Goal: Information Seeking & Learning: Learn about a topic

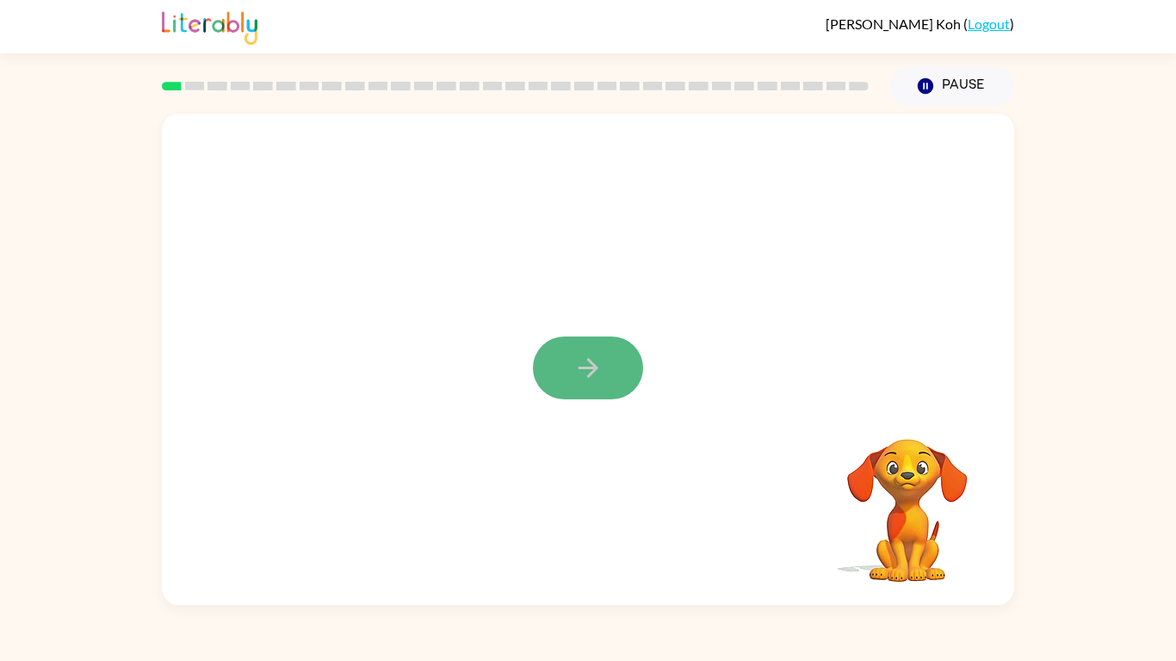
click at [570, 340] on button "button" at bounding box center [588, 368] width 110 height 63
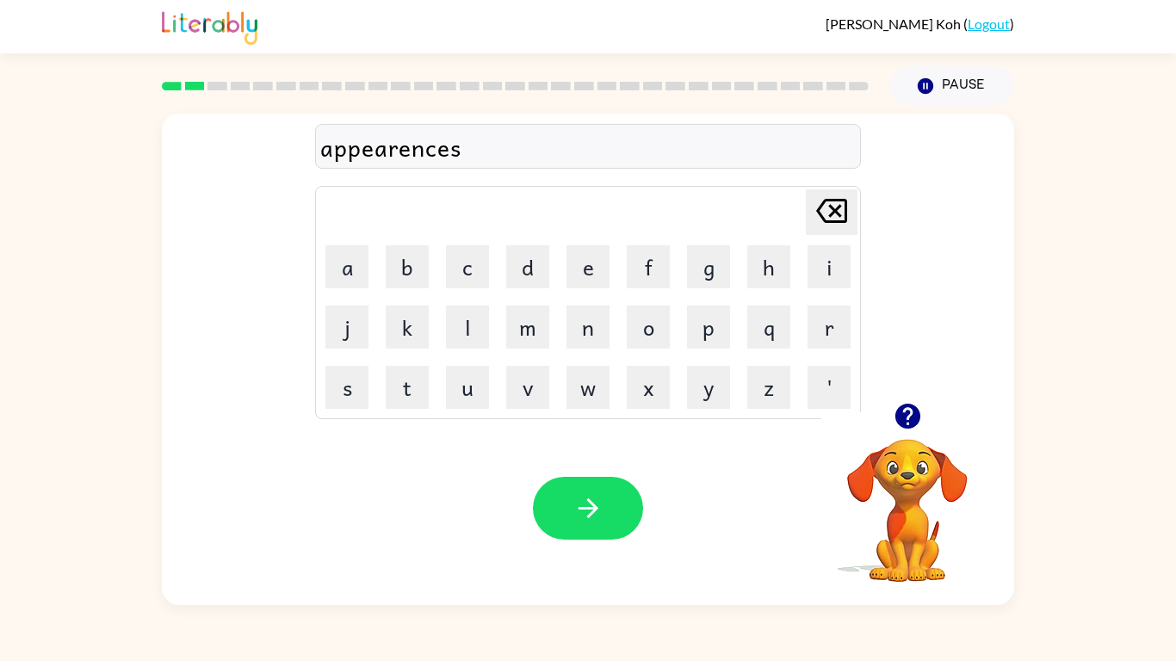
click at [909, 406] on icon "button" at bounding box center [907, 416] width 25 height 25
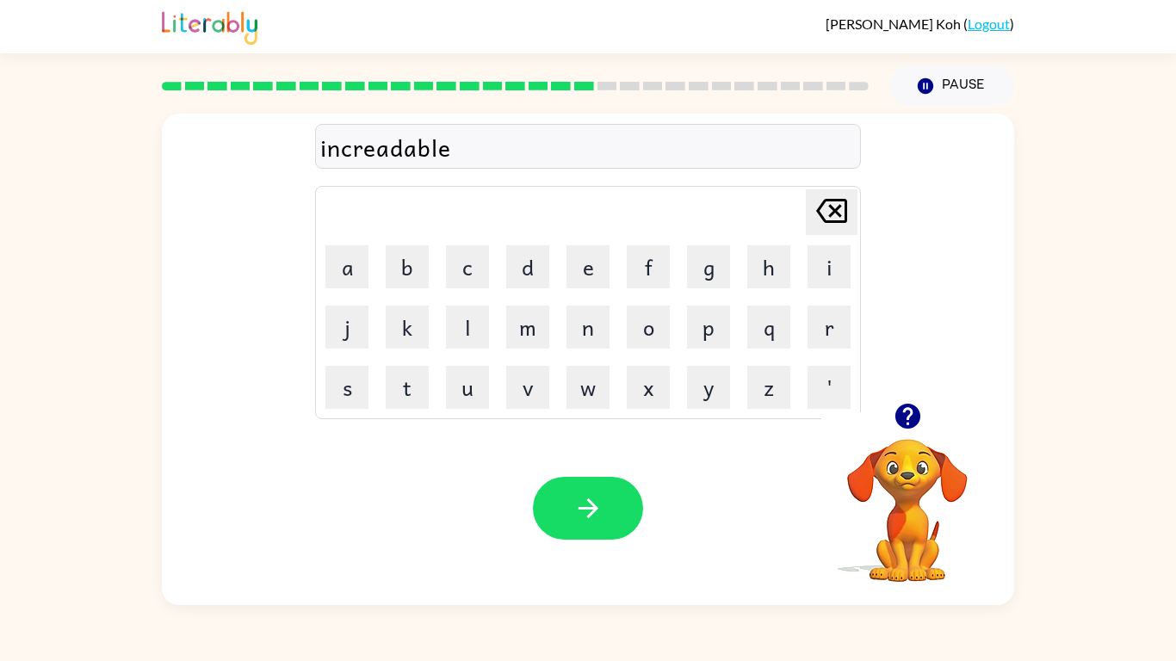
click at [387, 152] on div "increadable" at bounding box center [588, 147] width 536 height 36
click at [394, 148] on div "increadabl" at bounding box center [588, 147] width 536 height 36
click at [387, 148] on div "increadabl" at bounding box center [588, 147] width 536 height 36
click at [388, 152] on div "increadabl" at bounding box center [588, 147] width 536 height 36
click at [456, 146] on div "increadab" at bounding box center [588, 147] width 536 height 36
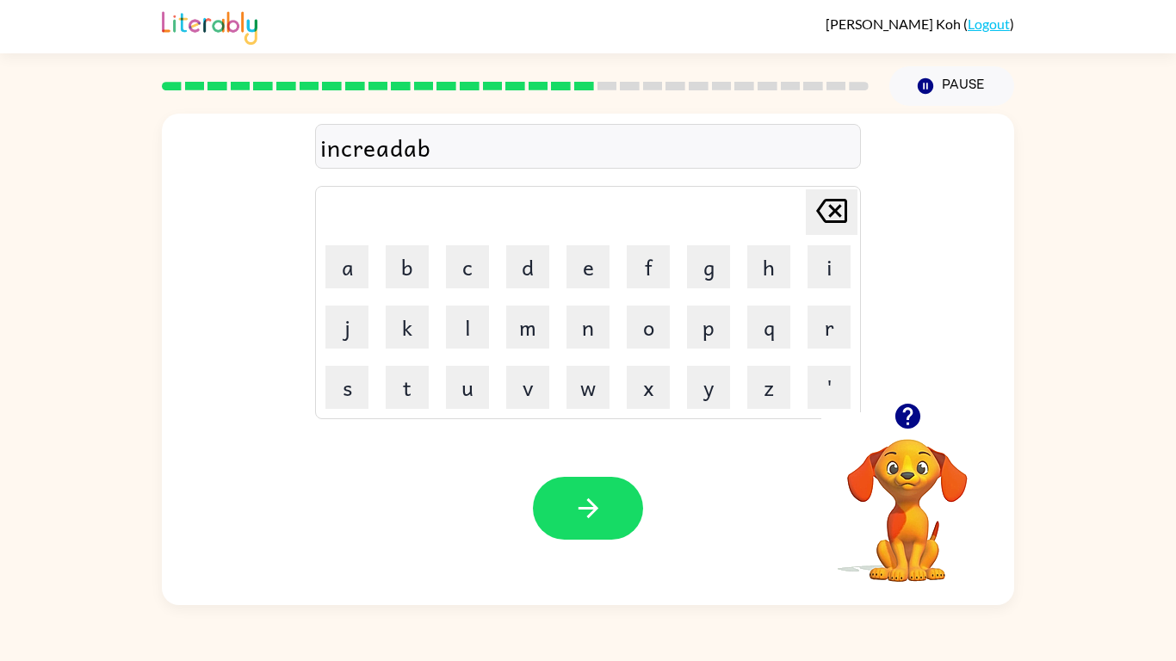
click at [437, 150] on div "increadab" at bounding box center [588, 147] width 536 height 36
click at [425, 146] on div "increadab" at bounding box center [588, 147] width 536 height 36
click at [914, 420] on icon "button" at bounding box center [907, 416] width 25 height 25
click at [375, 137] on div at bounding box center [588, 146] width 546 height 45
click at [897, 427] on icon "button" at bounding box center [908, 416] width 30 height 30
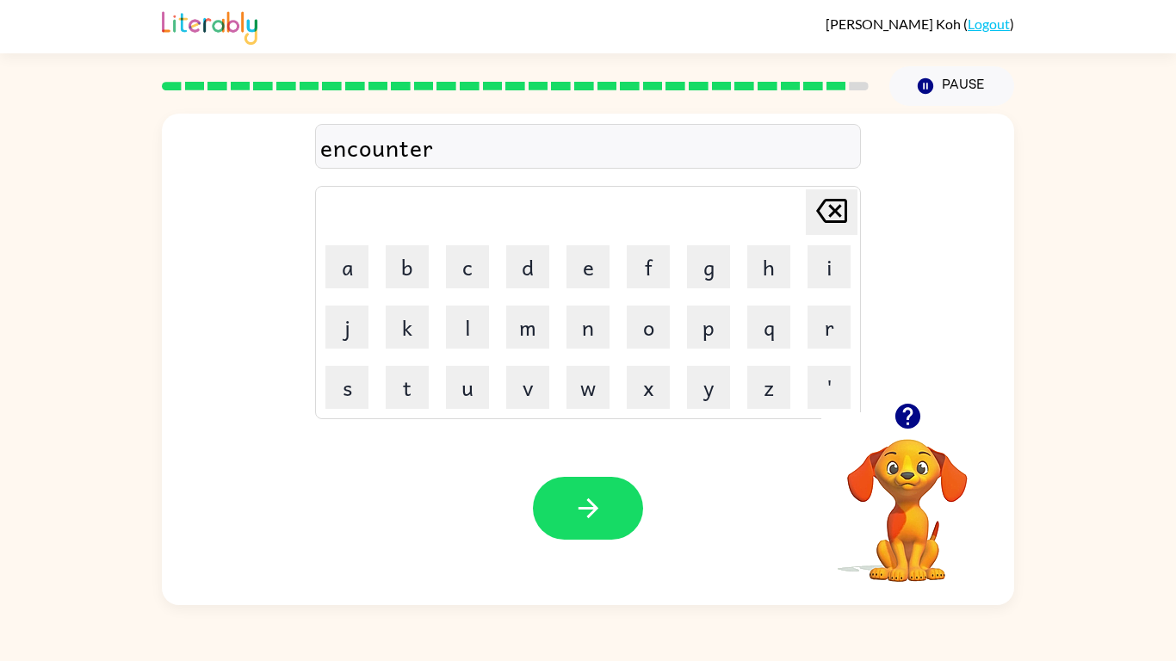
click at [444, 149] on div "encounter" at bounding box center [588, 147] width 536 height 36
click at [461, 142] on div "incoun" at bounding box center [588, 147] width 536 height 36
click at [469, 146] on div "incoun" at bounding box center [588, 147] width 536 height 36
click at [441, 170] on div "incoun Delete Delete last character input a b c d e f g h i j k l m n o p q r s…" at bounding box center [588, 258] width 546 height 321
click at [617, 517] on button "button" at bounding box center [588, 508] width 110 height 63
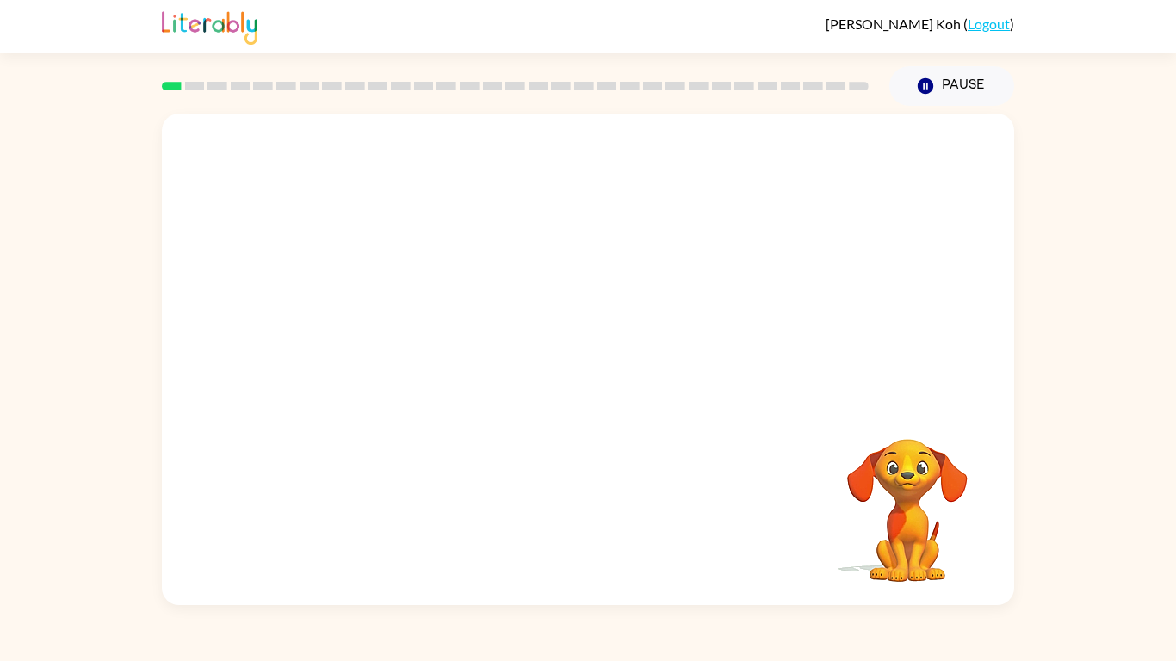
click at [381, 335] on video "Your browser must support playing .mp4 files to use Literably. Please try using…" at bounding box center [588, 258] width 852 height 289
click at [566, 374] on div at bounding box center [588, 368] width 110 height 63
click at [588, 378] on icon "button" at bounding box center [588, 368] width 30 height 30
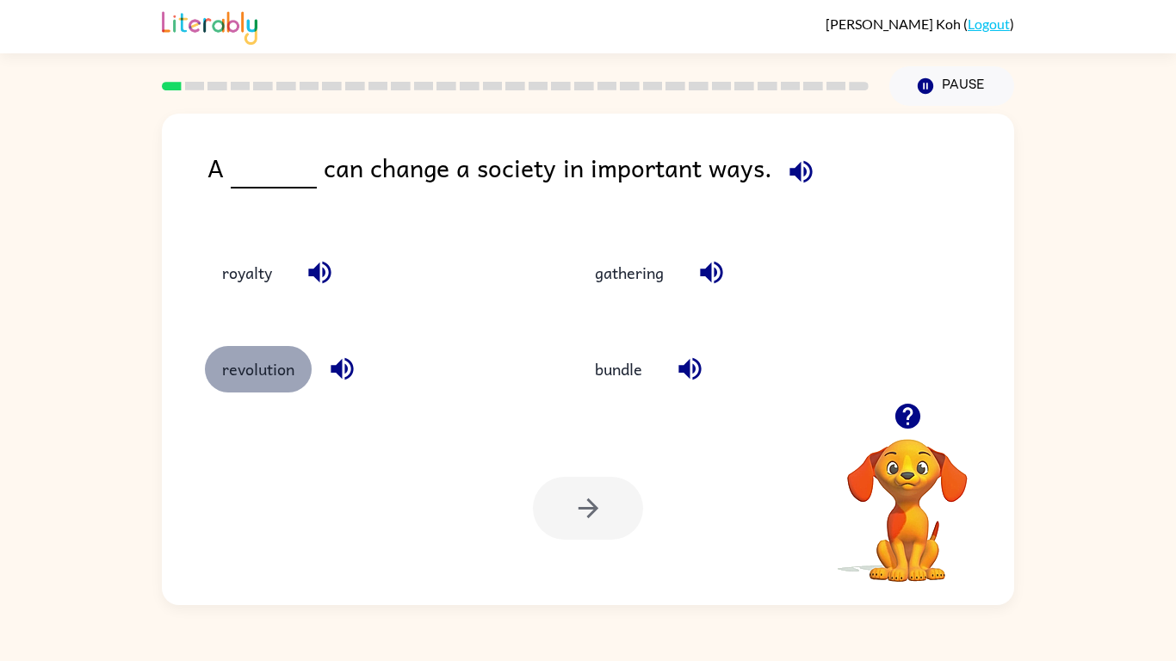
click at [249, 370] on button "revolution" at bounding box center [258, 369] width 107 height 46
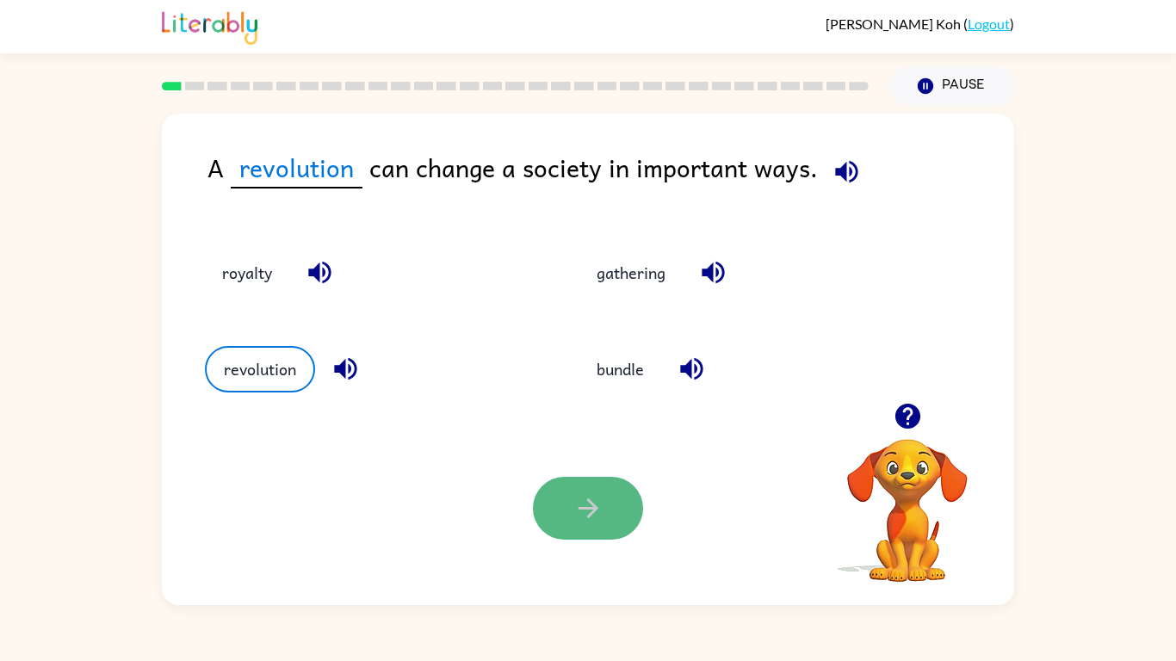
click at [573, 502] on icon "button" at bounding box center [588, 508] width 30 height 30
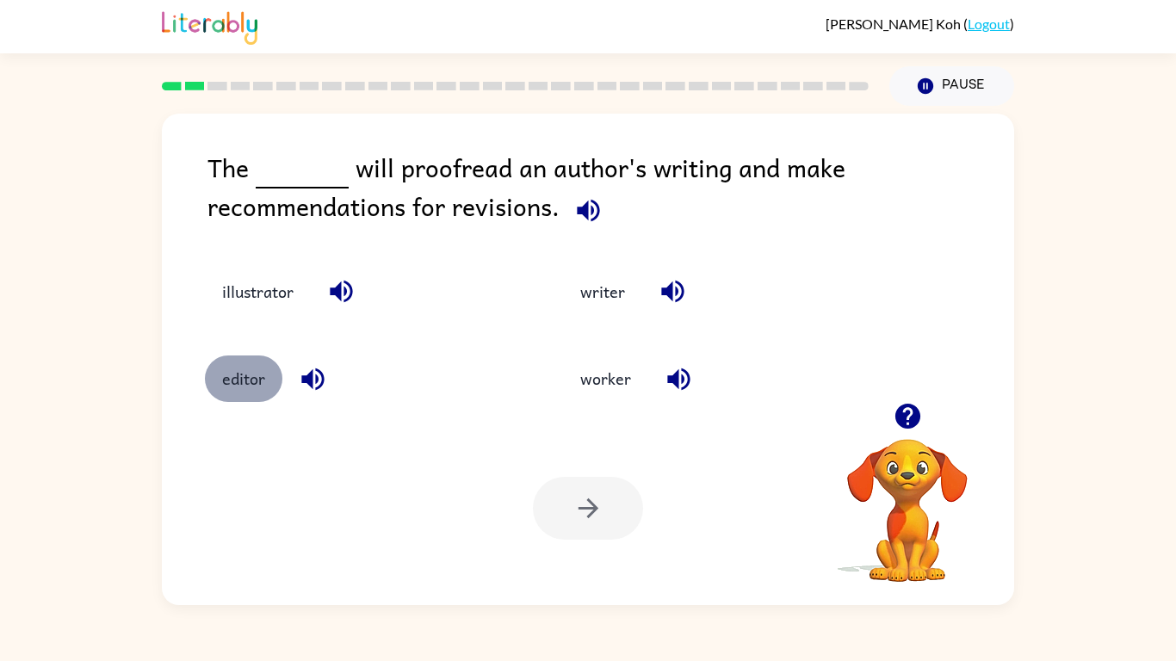
click at [267, 375] on button "editor" at bounding box center [243, 379] width 77 height 46
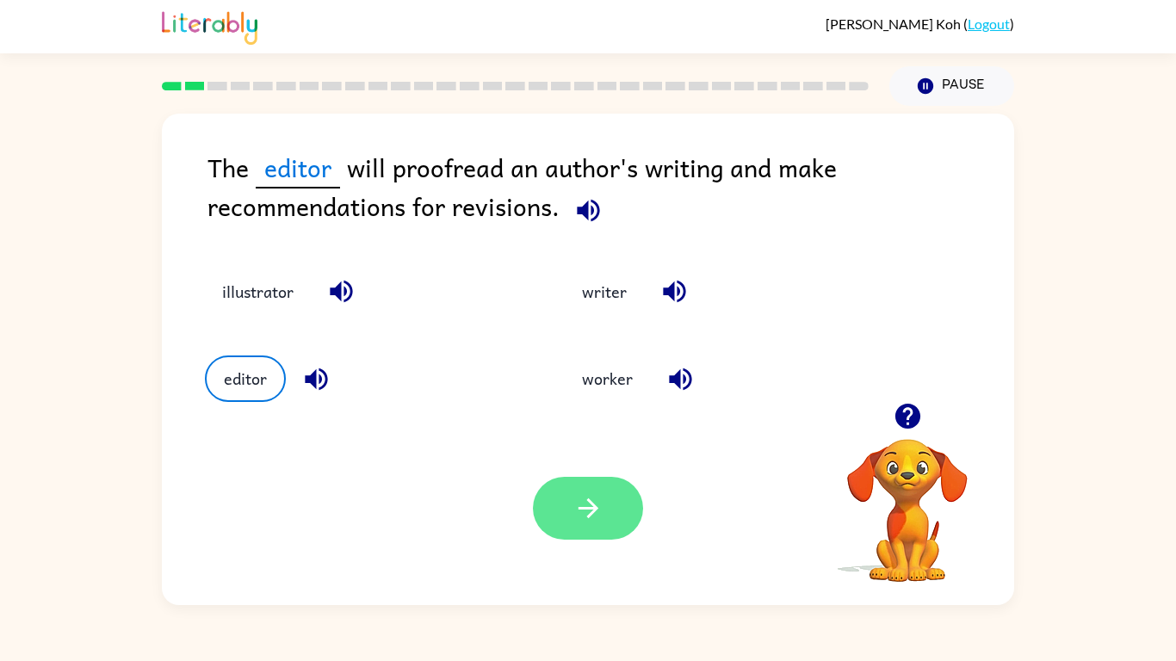
click at [591, 511] on icon "button" at bounding box center [588, 508] width 30 height 30
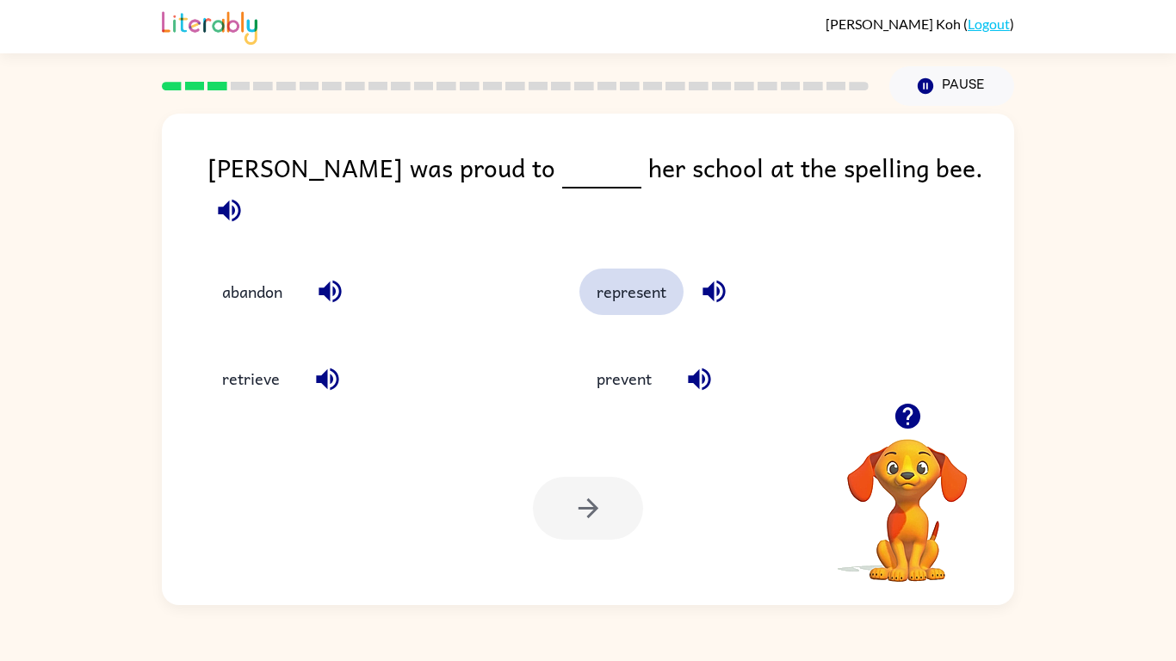
click at [624, 278] on button "represent" at bounding box center [631, 292] width 104 height 46
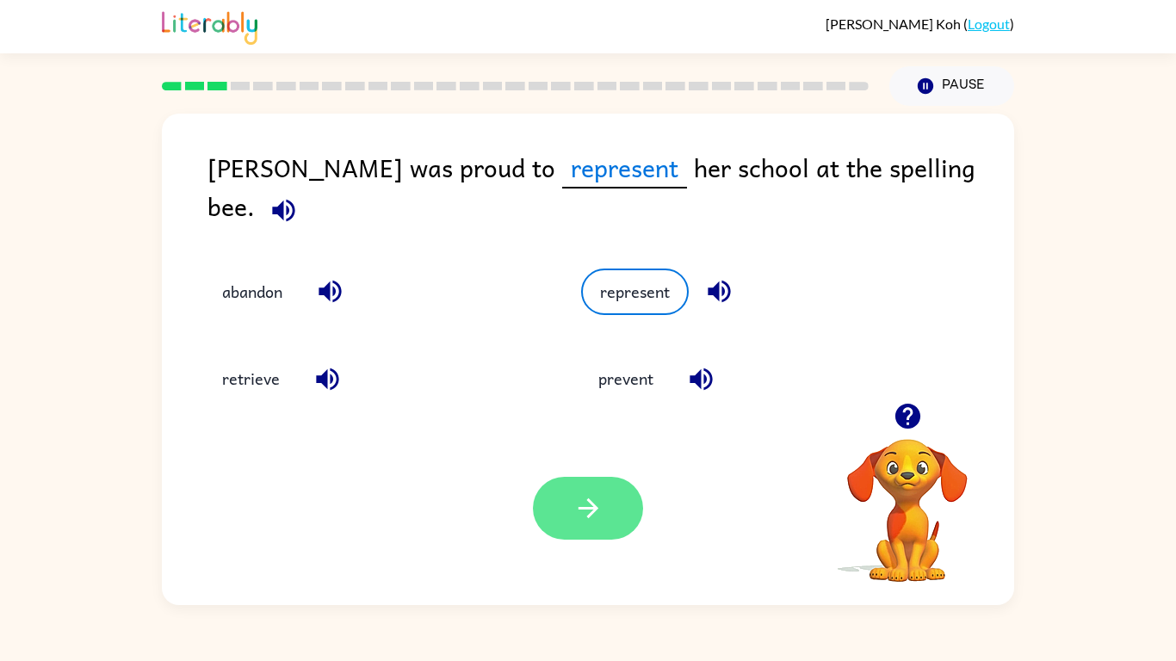
click at [614, 501] on button "button" at bounding box center [588, 508] width 110 height 63
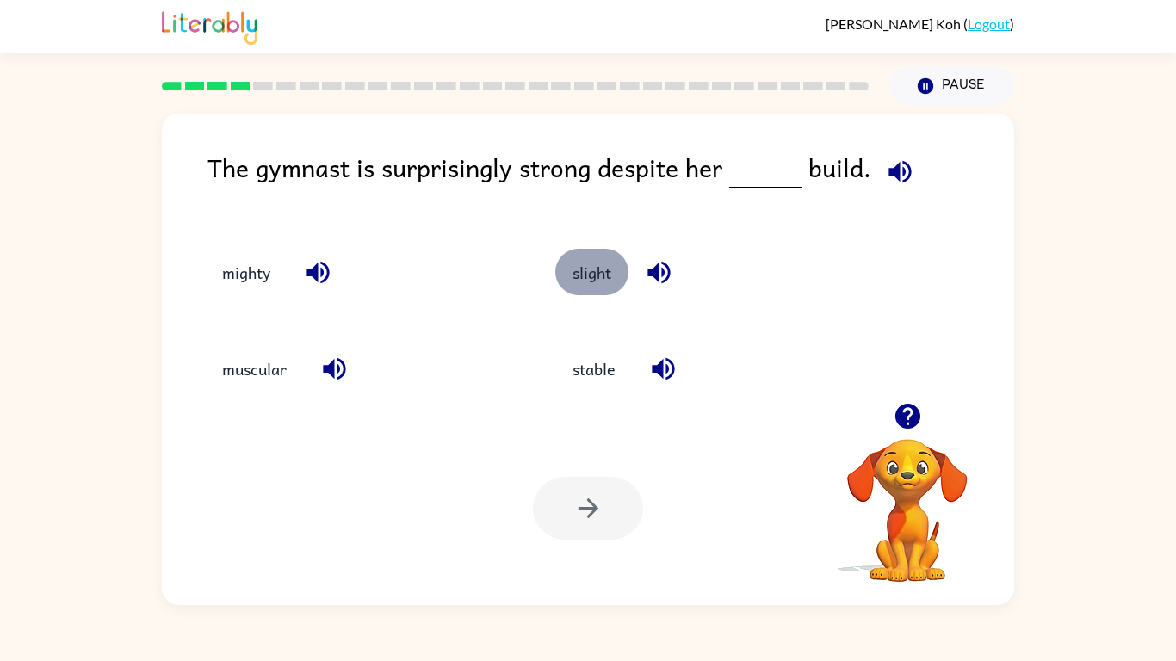
click at [599, 278] on button "slight" at bounding box center [591, 272] width 73 height 46
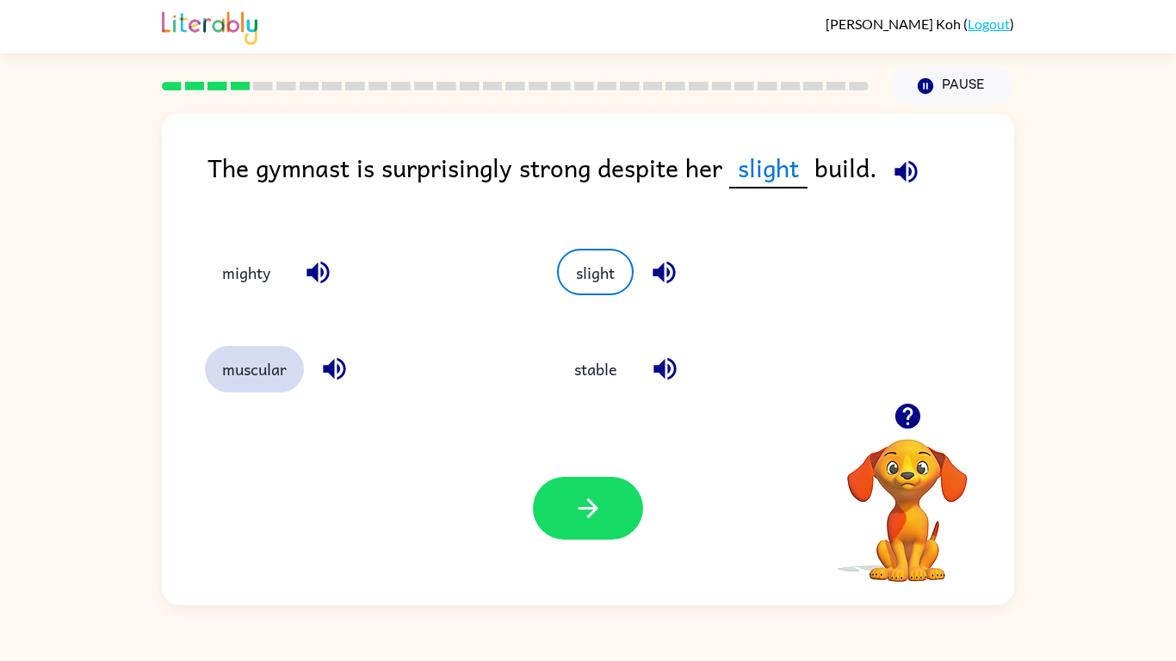
click at [240, 366] on button "muscular" at bounding box center [254, 369] width 99 height 46
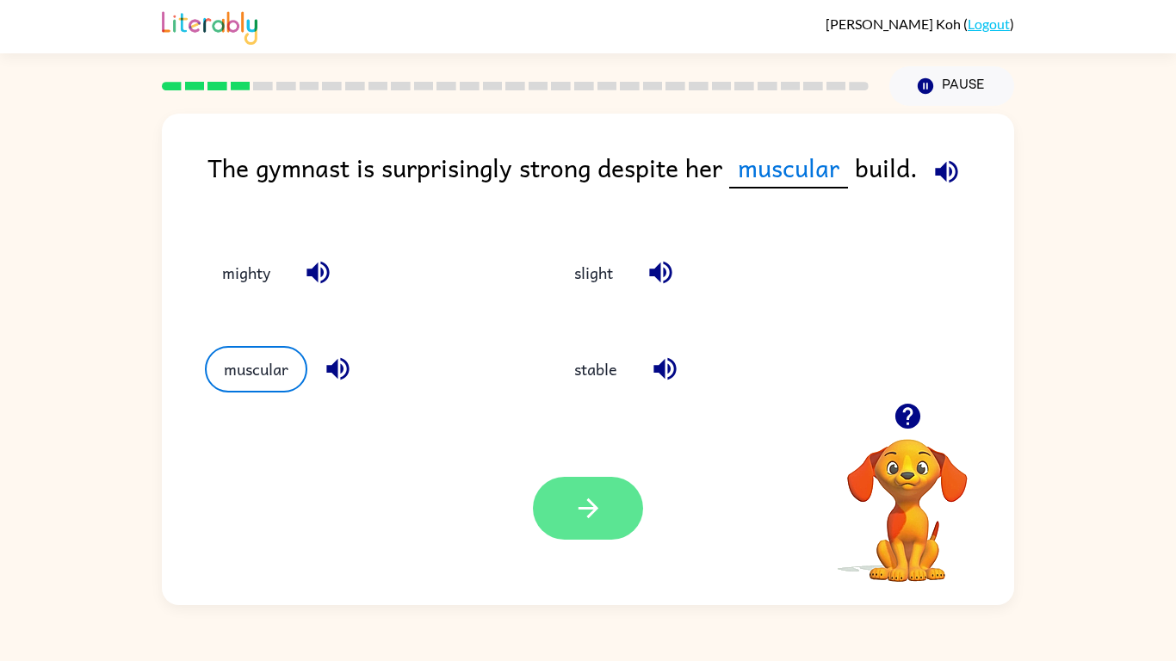
click at [599, 523] on button "button" at bounding box center [588, 508] width 110 height 63
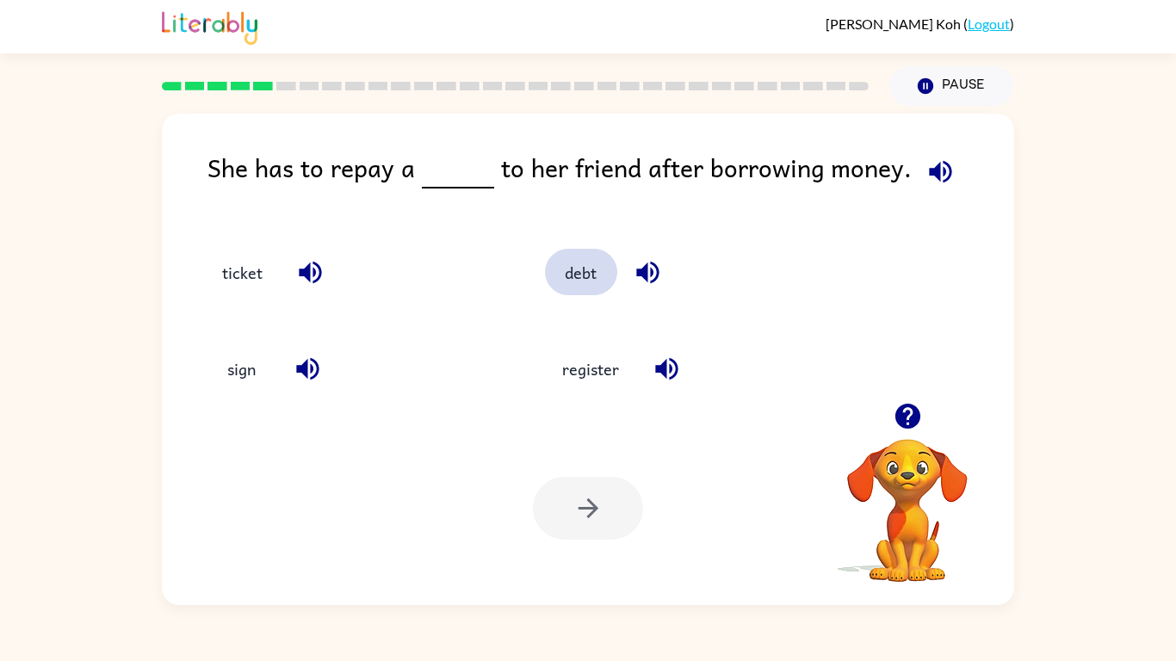
click at [580, 289] on button "debt" at bounding box center [581, 272] width 72 height 46
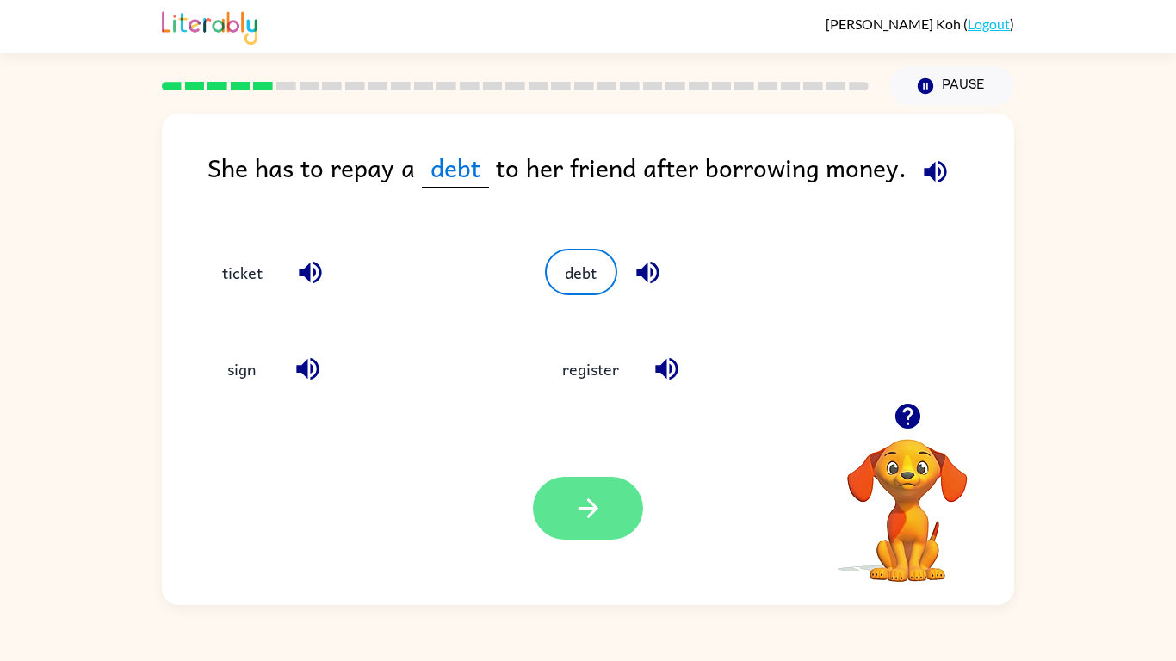
click at [581, 505] on icon "button" at bounding box center [588, 508] width 30 height 30
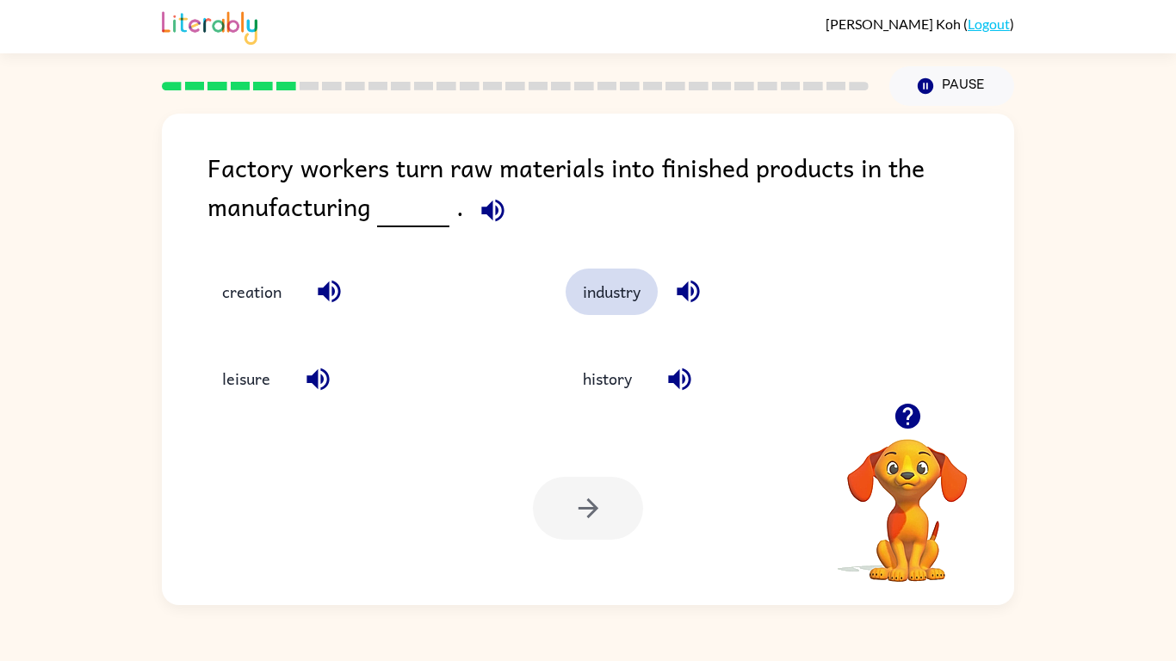
click at [598, 301] on button "industry" at bounding box center [612, 292] width 92 height 46
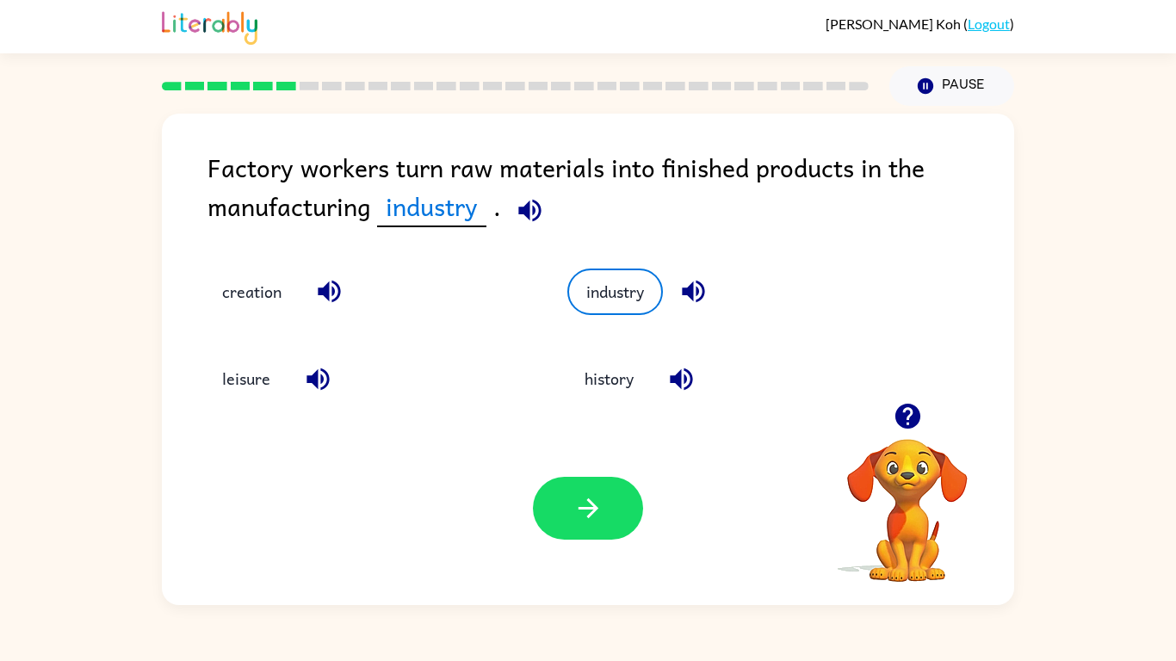
click at [588, 554] on div "Your browser must support playing .mp4 files to use Literably. Please try using…" at bounding box center [588, 509] width 852 height 194
click at [606, 492] on button "button" at bounding box center [588, 508] width 110 height 63
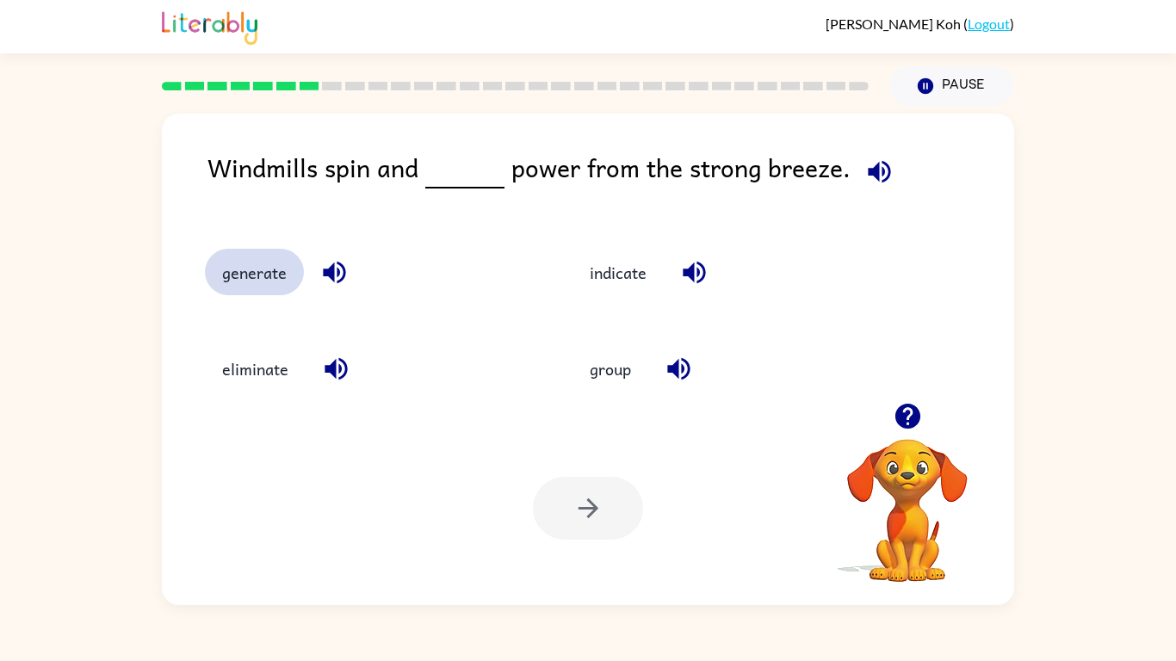
click at [254, 253] on button "generate" at bounding box center [254, 272] width 99 height 46
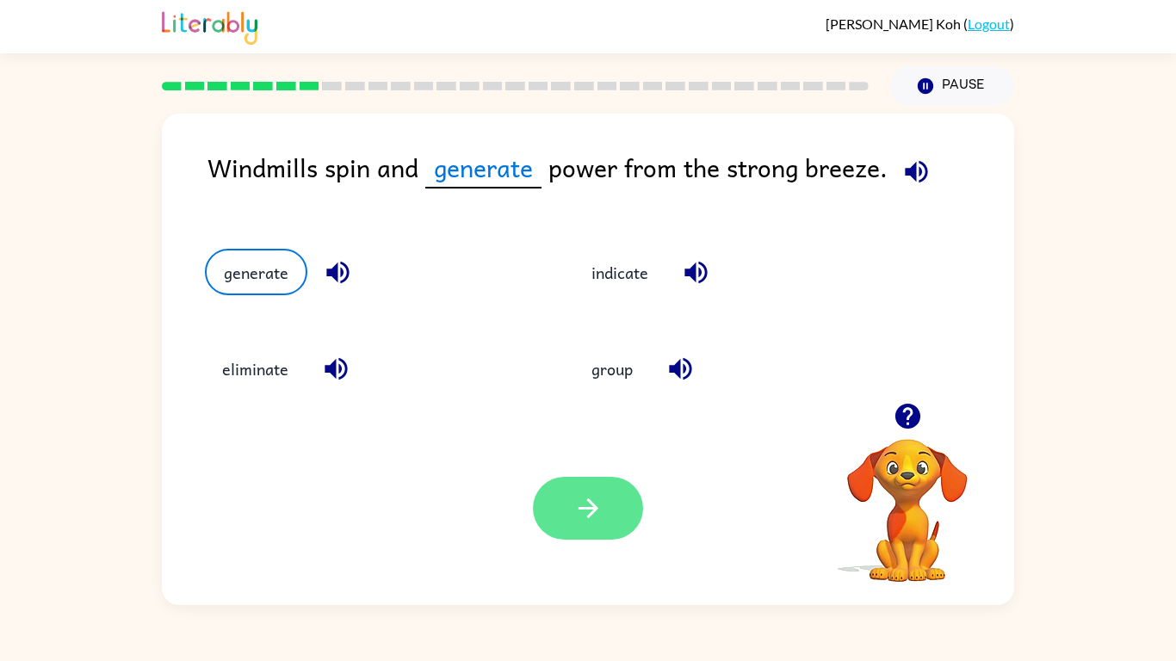
click at [631, 528] on button "button" at bounding box center [588, 508] width 110 height 63
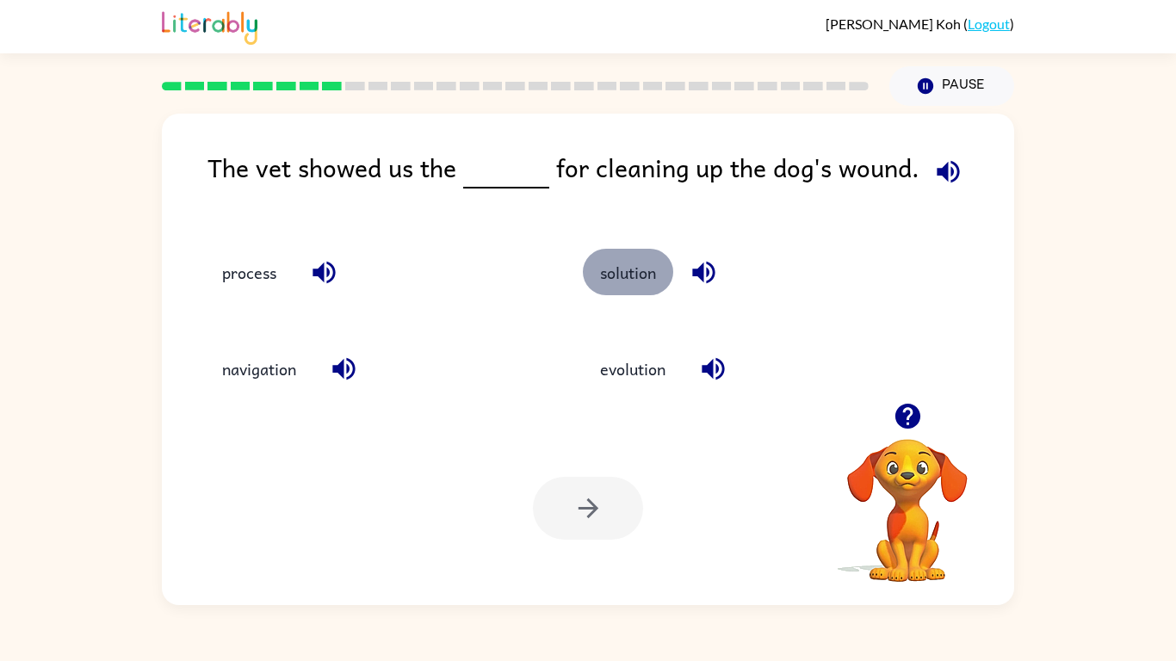
click at [648, 288] on button "solution" at bounding box center [628, 272] width 90 height 46
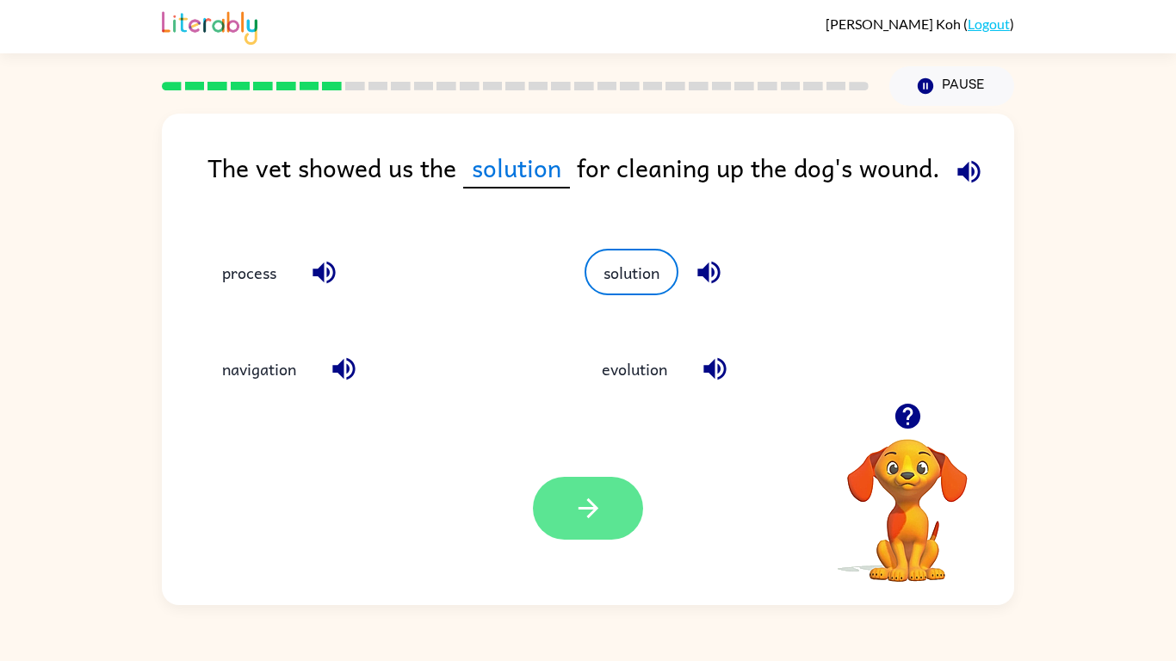
click at [595, 511] on icon "button" at bounding box center [588, 509] width 20 height 20
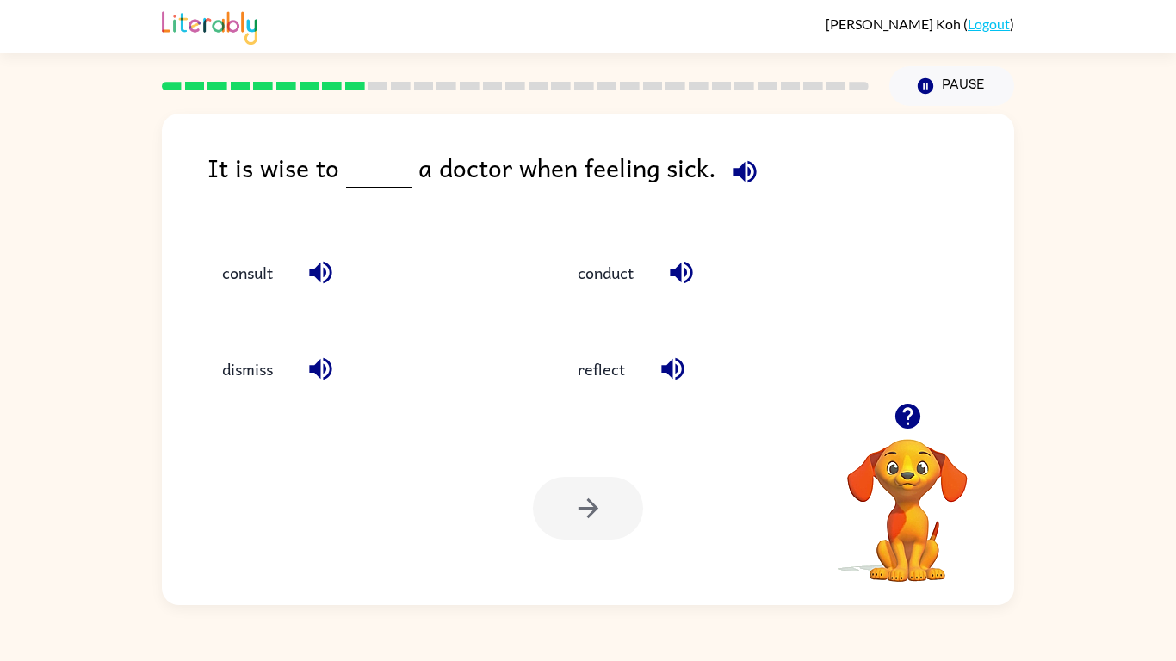
click at [566, 477] on div at bounding box center [588, 508] width 110 height 63
click at [246, 372] on button "dismiss" at bounding box center [247, 369] width 85 height 46
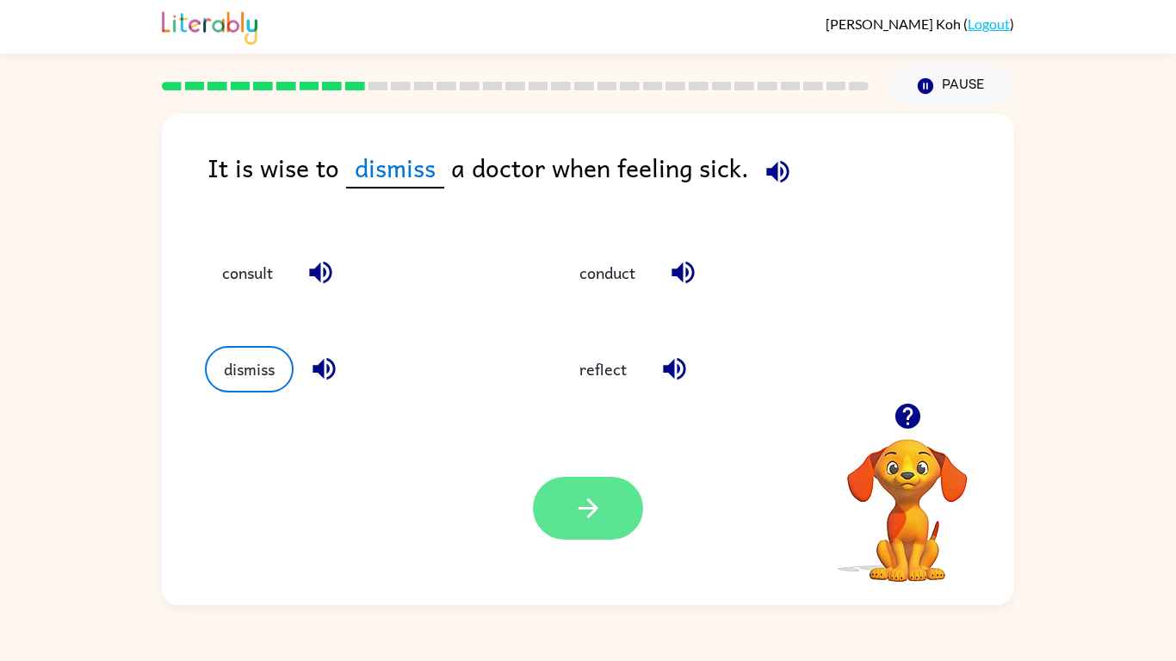
click at [631, 530] on button "button" at bounding box center [588, 508] width 110 height 63
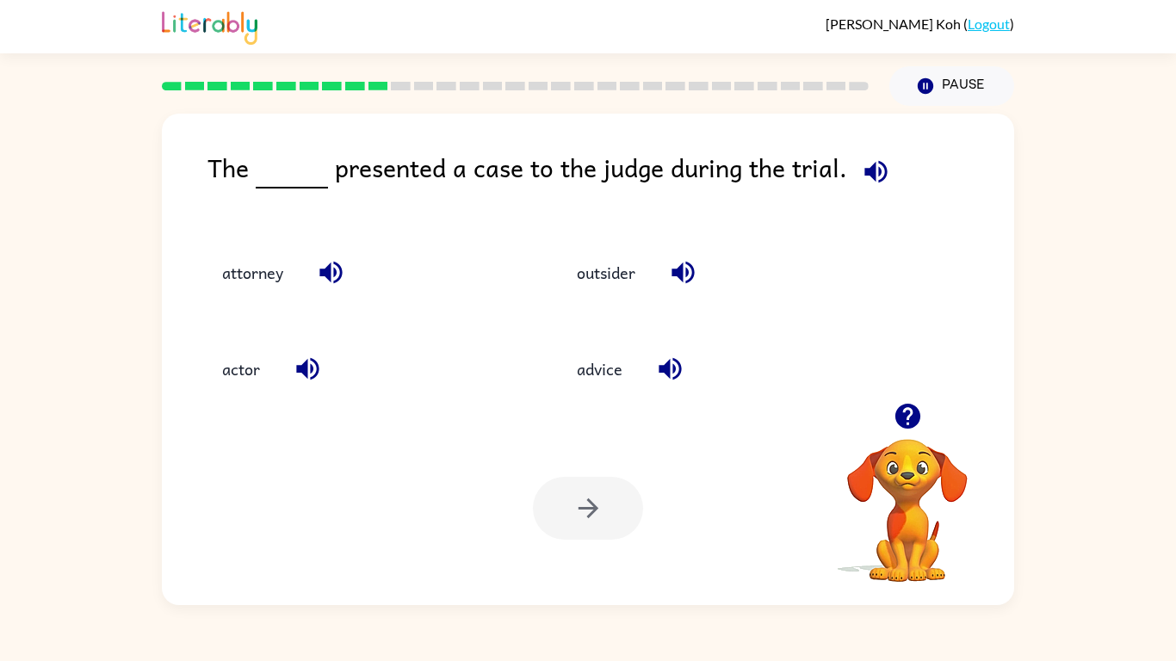
click at [358, 88] on rect at bounding box center [355, 86] width 20 height 9
click at [245, 276] on button "attorney" at bounding box center [253, 272] width 96 height 46
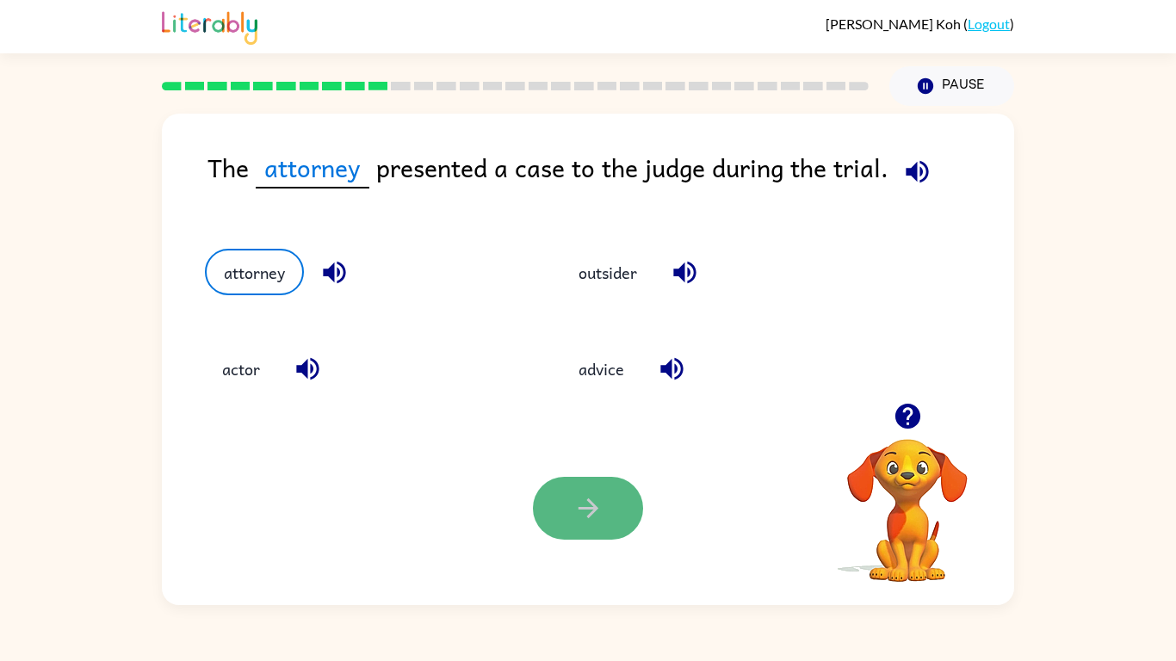
click at [604, 495] on button "button" at bounding box center [588, 508] width 110 height 63
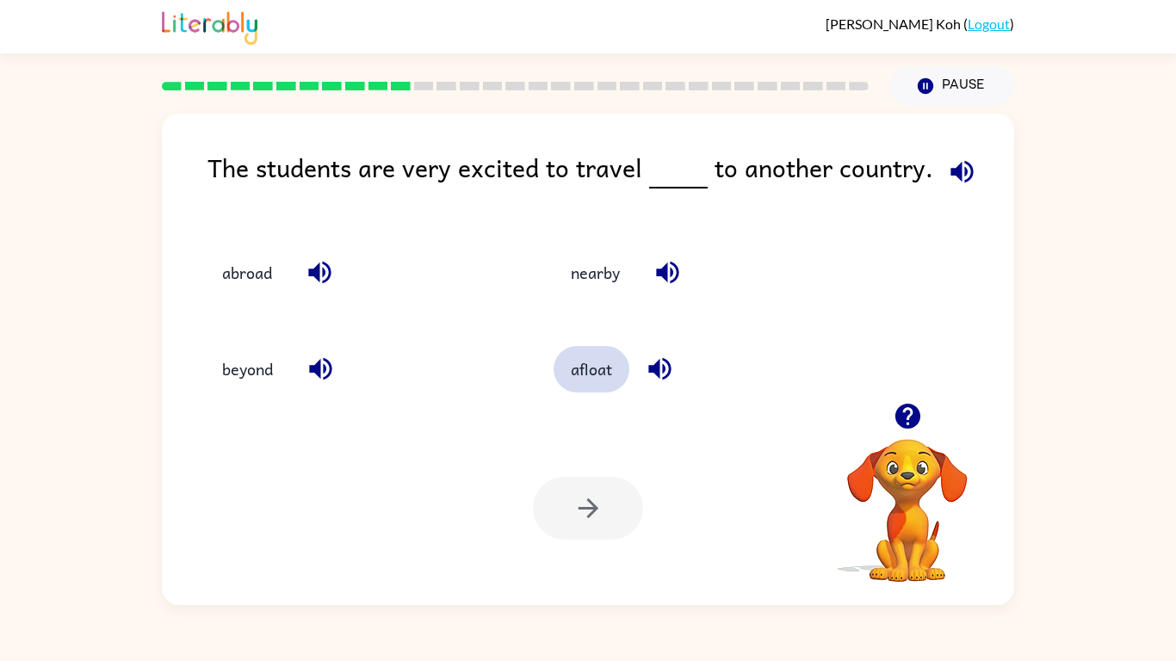
click at [583, 369] on button "afloat" at bounding box center [592, 369] width 76 height 46
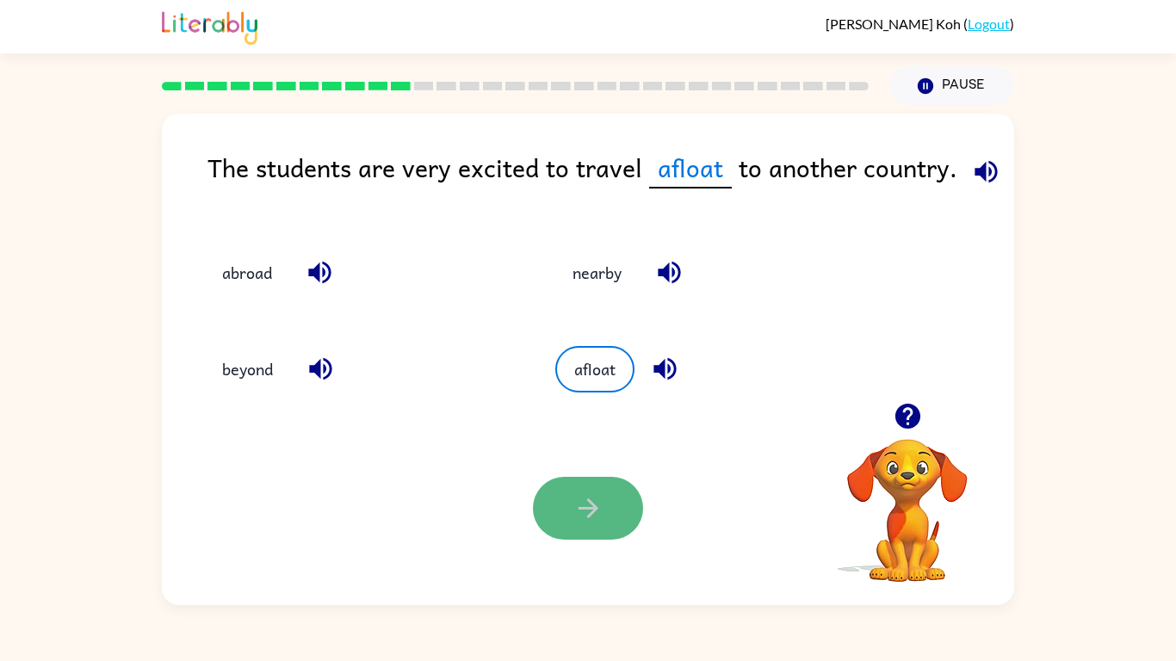
click at [582, 515] on icon "button" at bounding box center [588, 508] width 30 height 30
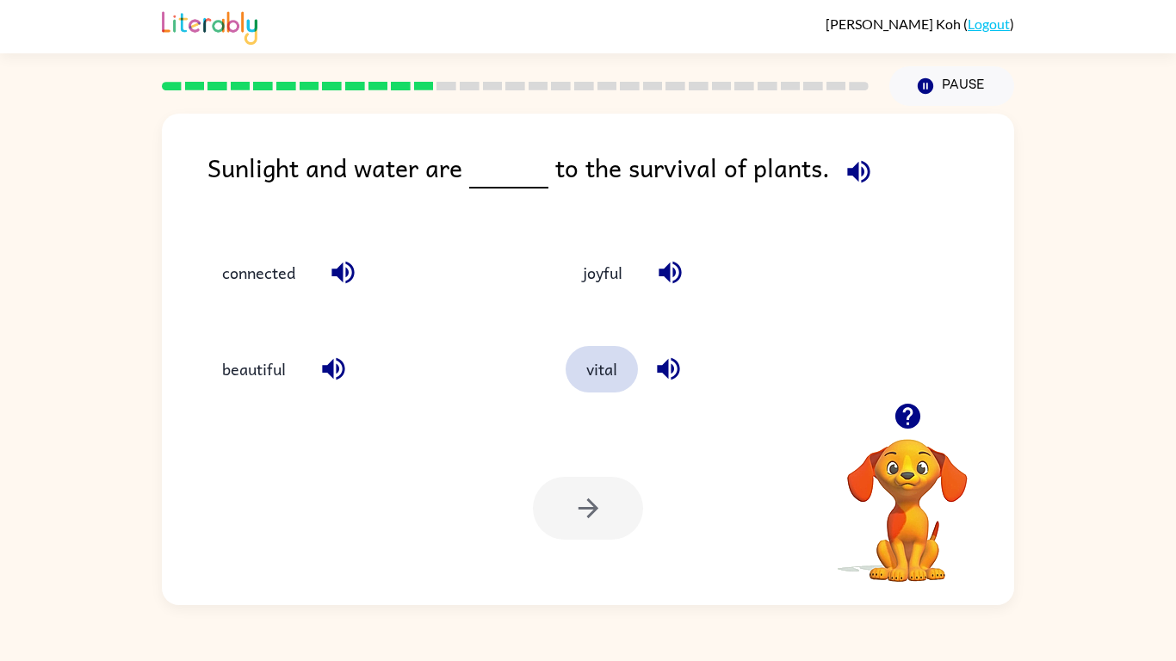
click at [616, 379] on button "vital" at bounding box center [602, 369] width 72 height 46
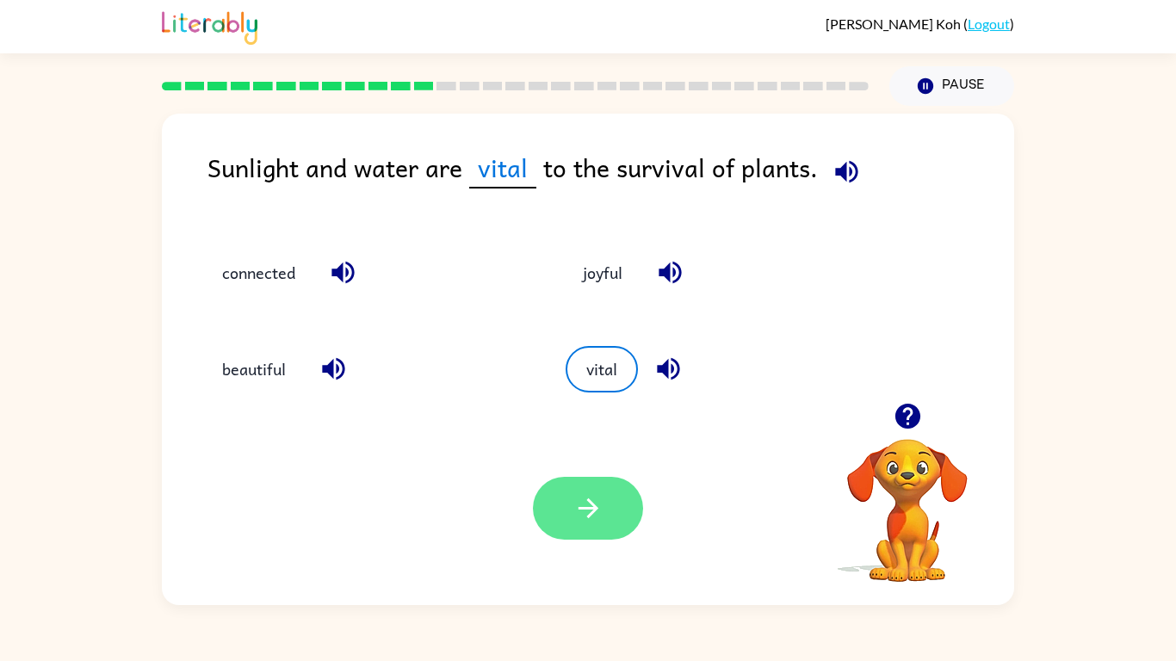
click at [579, 523] on icon "button" at bounding box center [588, 508] width 30 height 30
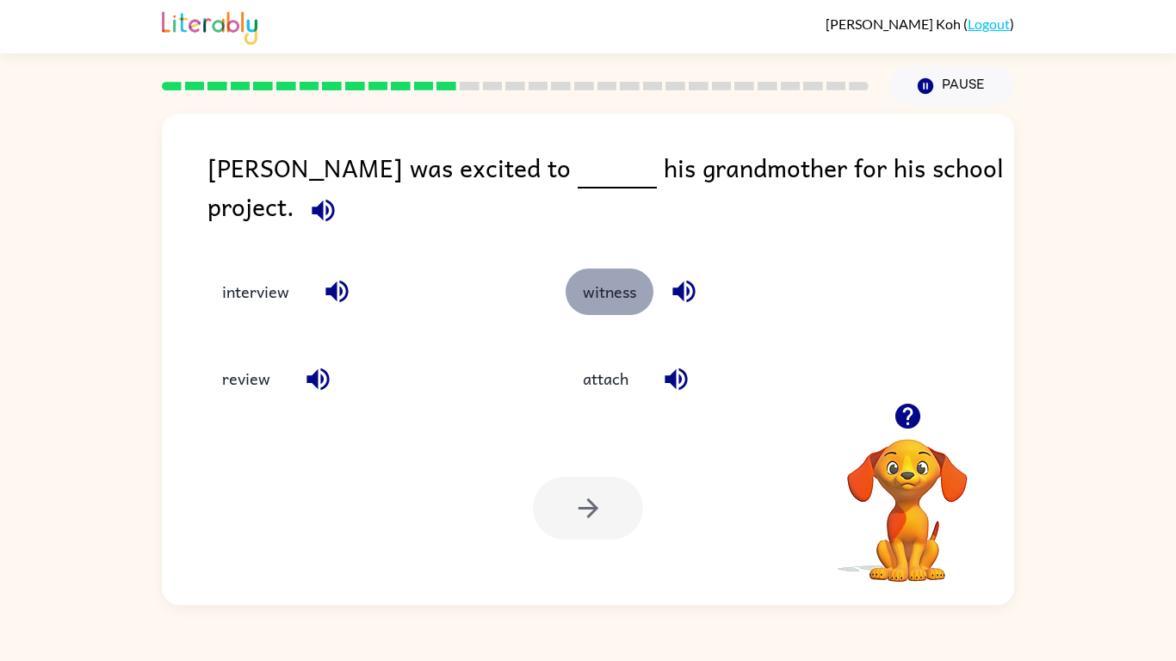
click at [611, 285] on button "witness" at bounding box center [610, 292] width 88 height 46
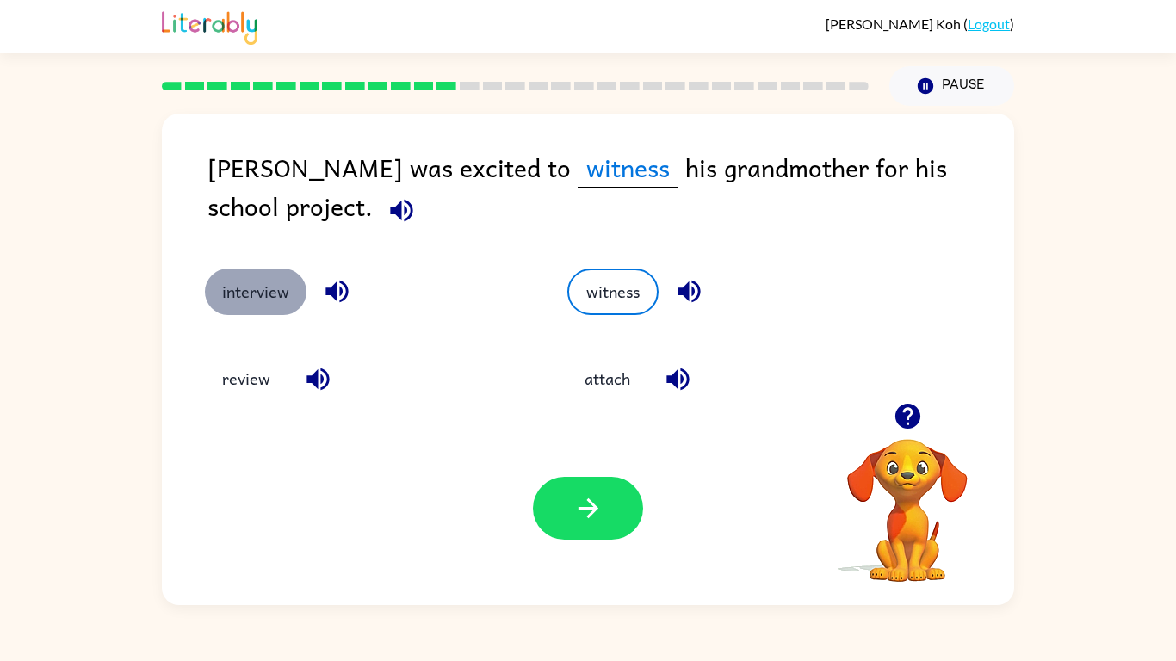
click at [245, 291] on button "interview" at bounding box center [256, 292] width 102 height 46
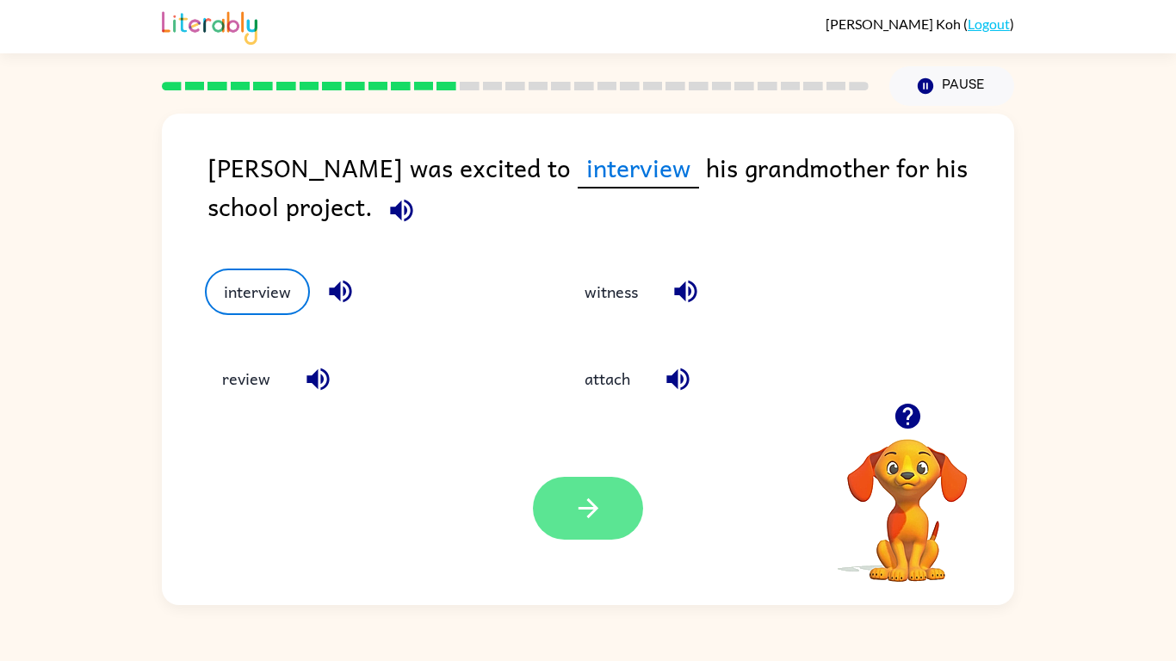
click at [554, 504] on button "button" at bounding box center [588, 508] width 110 height 63
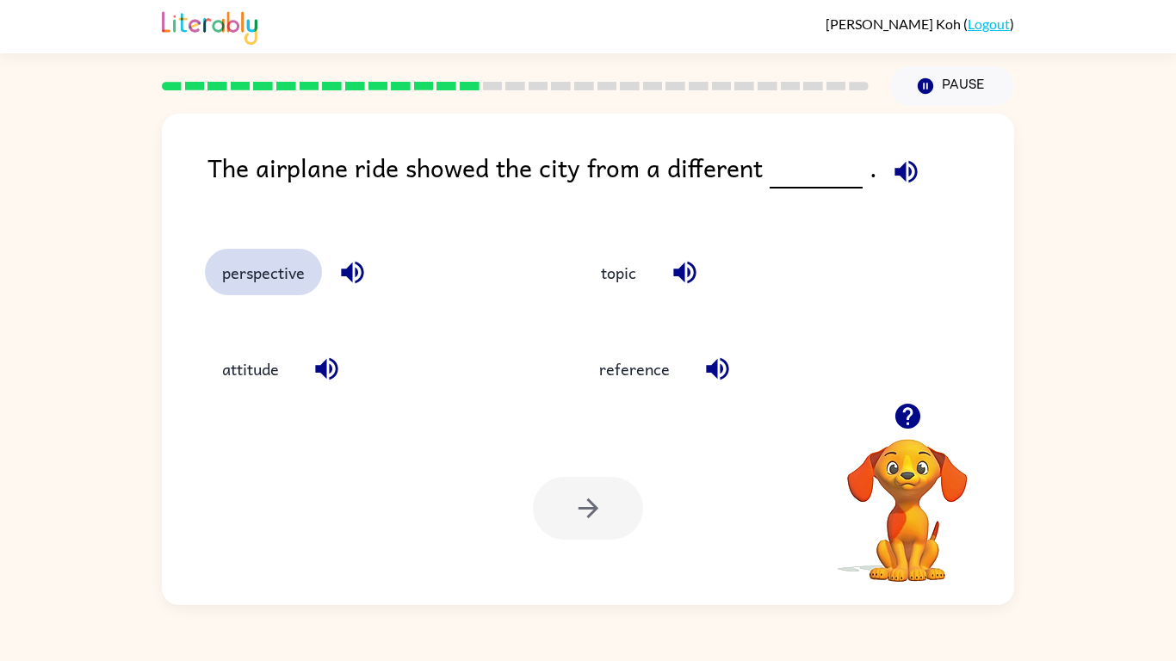
click at [277, 266] on button "perspective" at bounding box center [263, 272] width 117 height 46
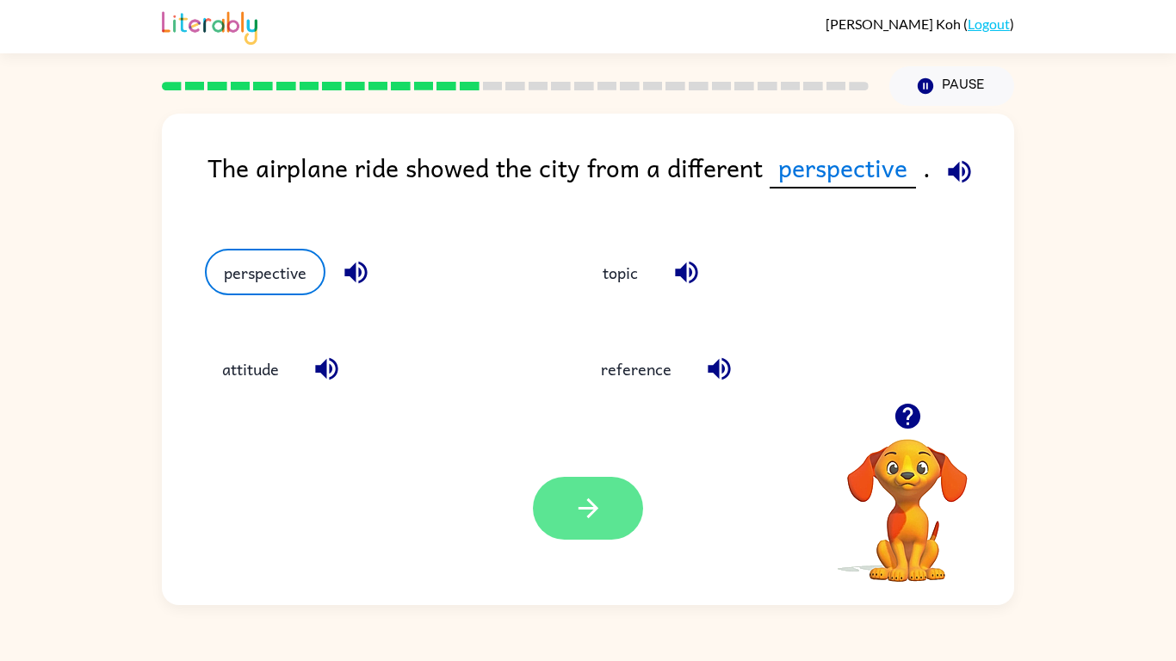
click at [578, 499] on icon "button" at bounding box center [588, 508] width 30 height 30
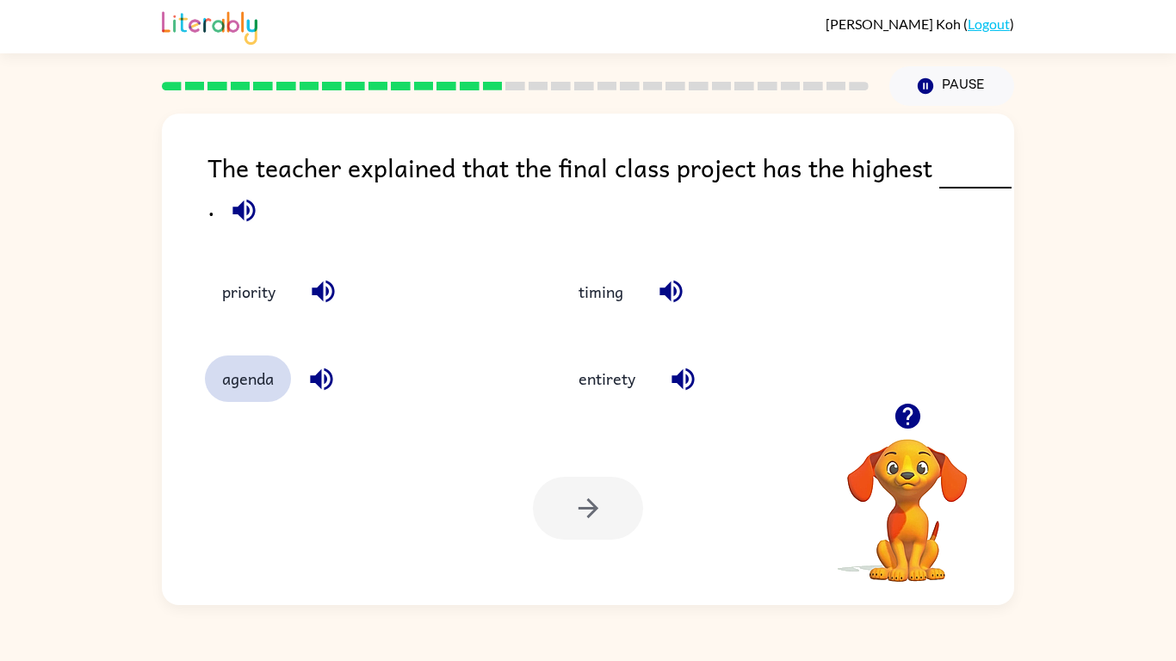
click at [273, 381] on button "agenda" at bounding box center [248, 379] width 86 height 46
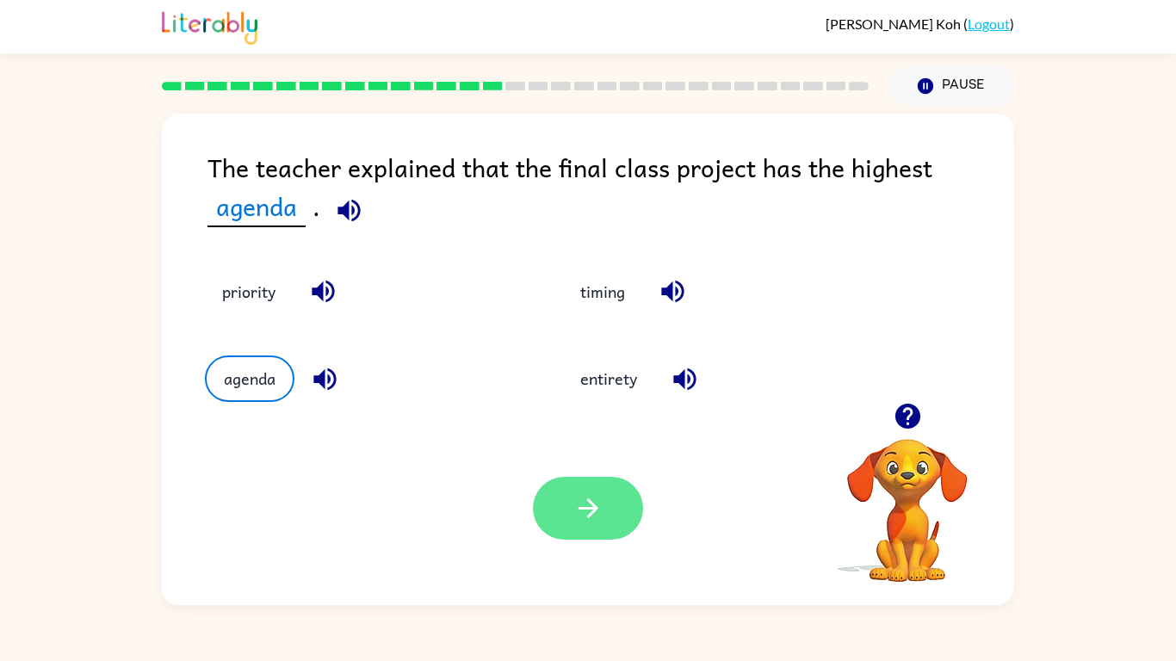
click at [556, 504] on button "button" at bounding box center [588, 508] width 110 height 63
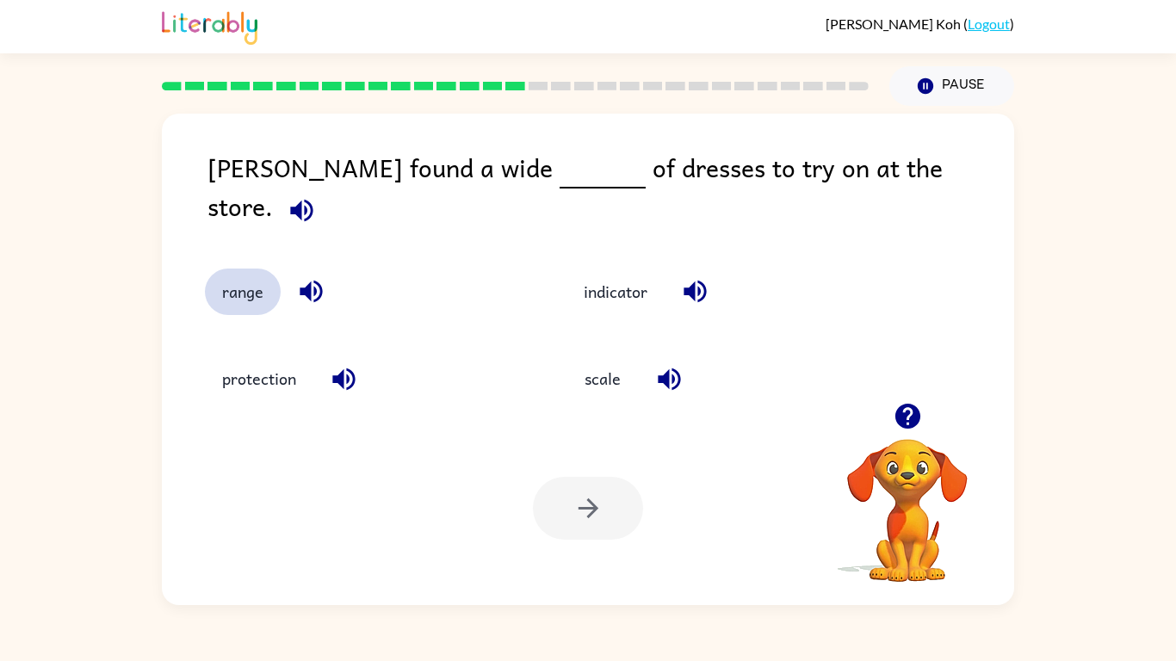
click at [250, 287] on button "range" at bounding box center [243, 292] width 76 height 46
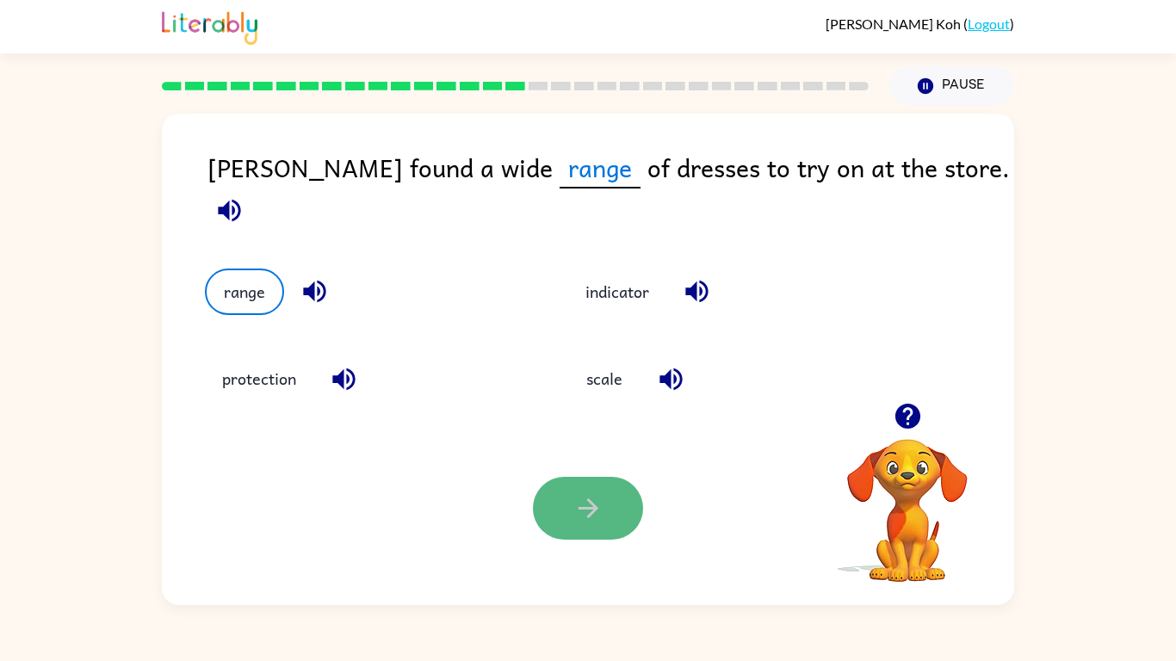
click at [602, 500] on icon "button" at bounding box center [588, 508] width 30 height 30
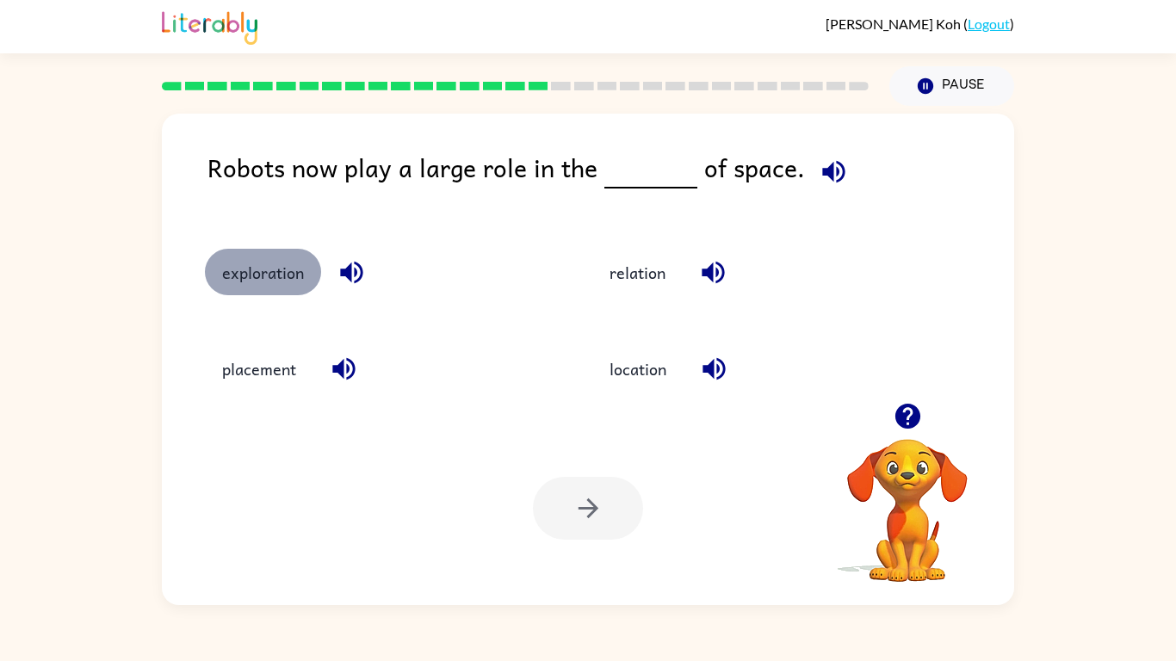
click at [282, 275] on button "exploration" at bounding box center [263, 272] width 116 height 46
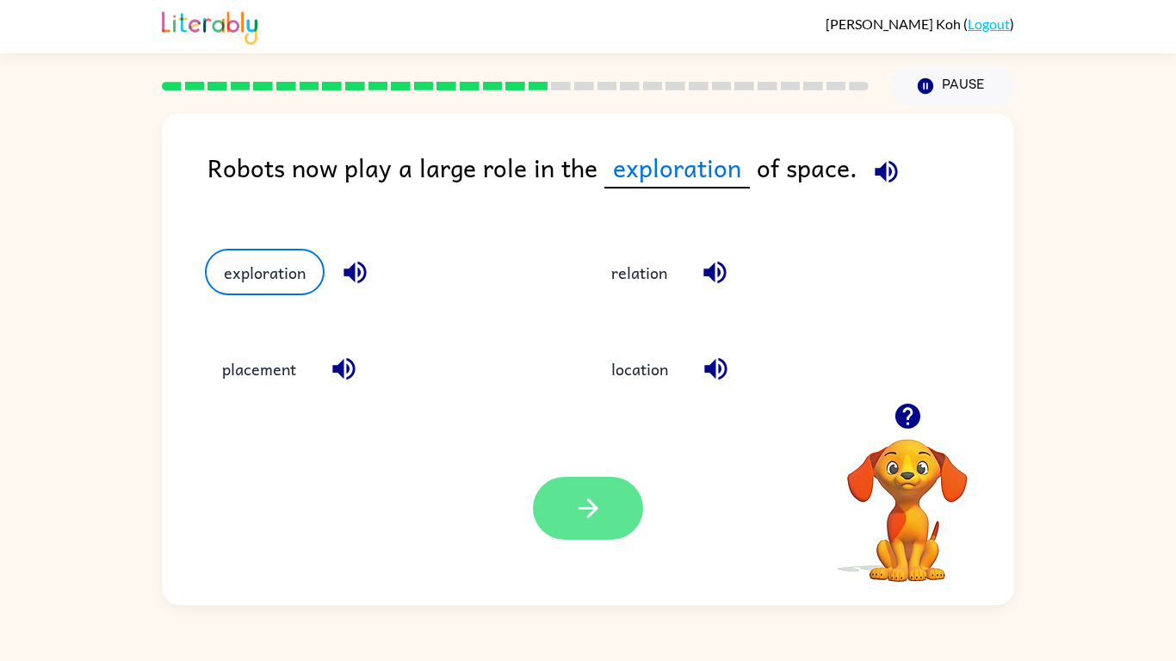
click at [615, 493] on button "button" at bounding box center [588, 508] width 110 height 63
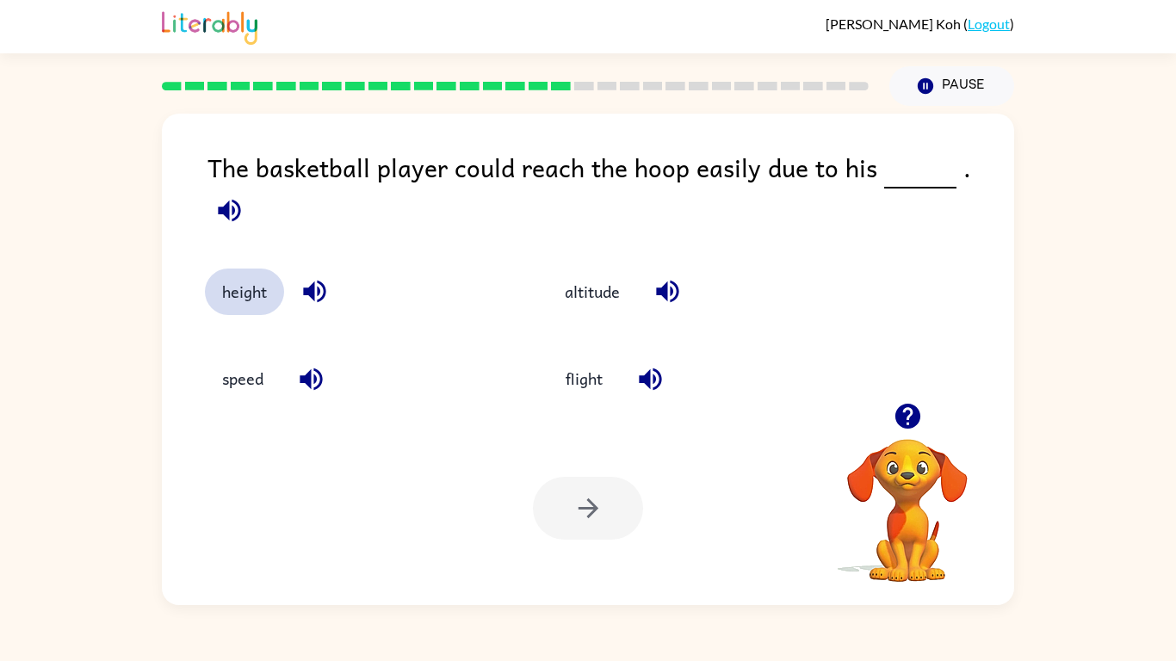
click at [242, 286] on button "height" at bounding box center [244, 292] width 79 height 46
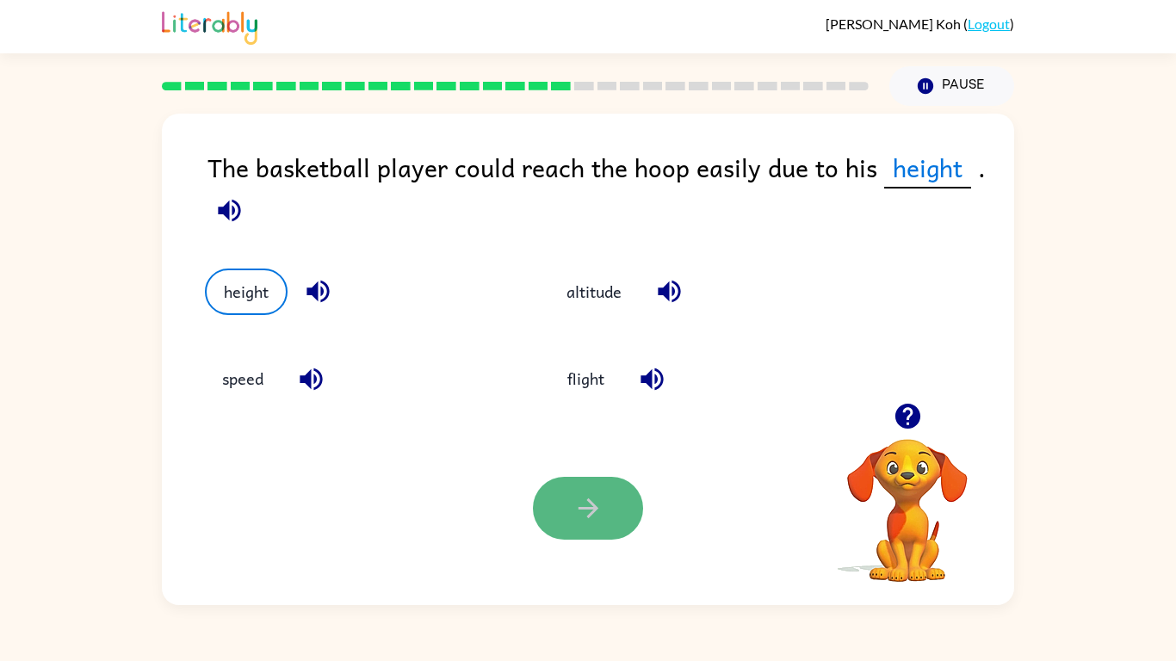
click at [588, 528] on button "button" at bounding box center [588, 508] width 110 height 63
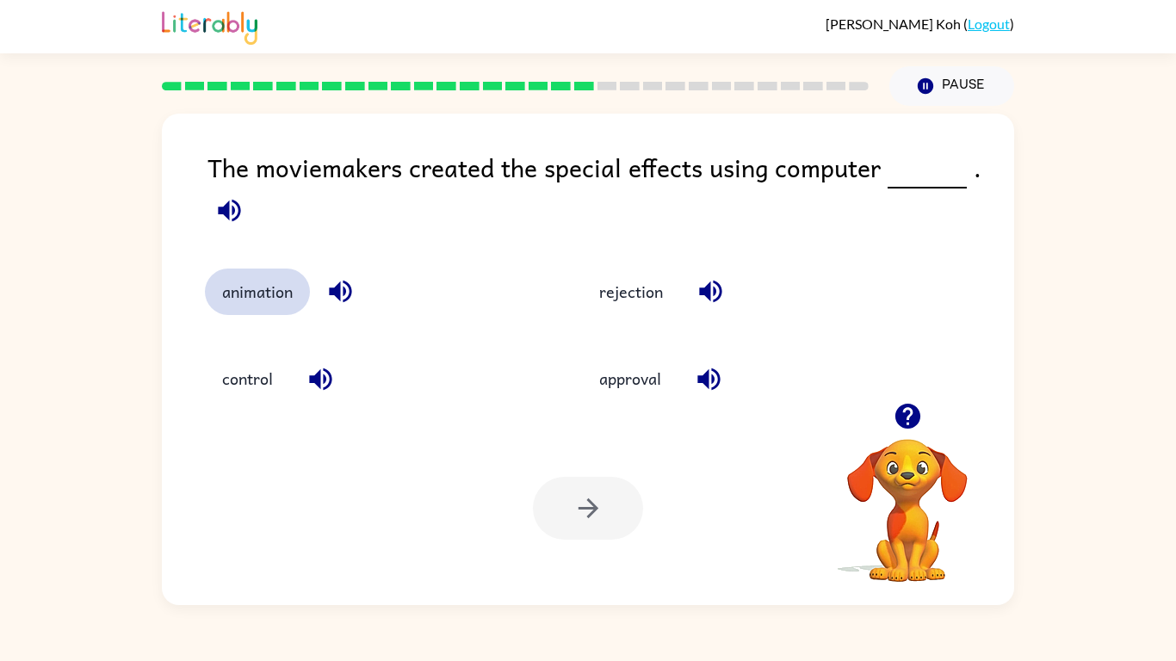
click at [269, 294] on button "animation" at bounding box center [257, 292] width 105 height 46
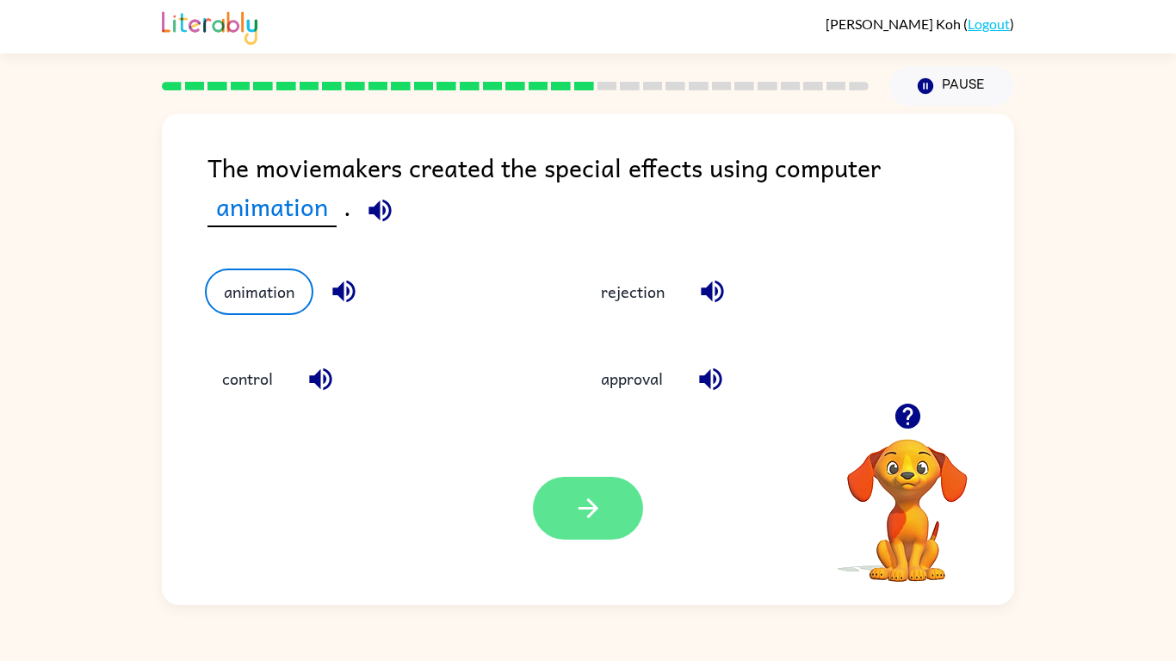
click at [585, 515] on icon "button" at bounding box center [588, 508] width 30 height 30
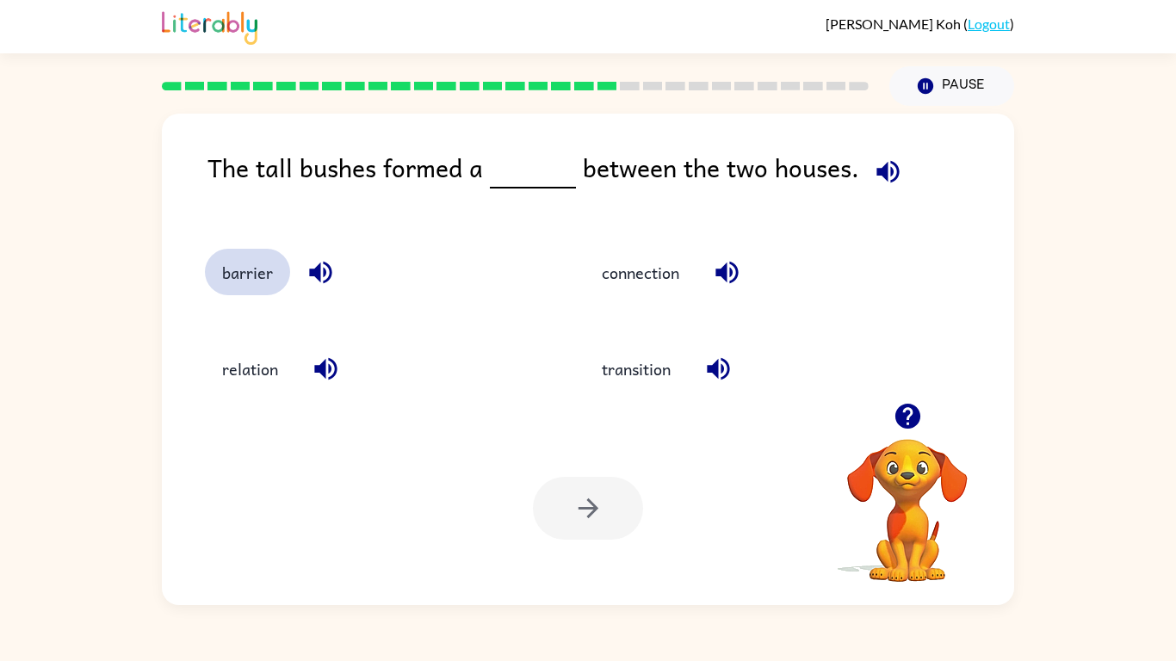
click at [237, 276] on button "barrier" at bounding box center [247, 272] width 85 height 46
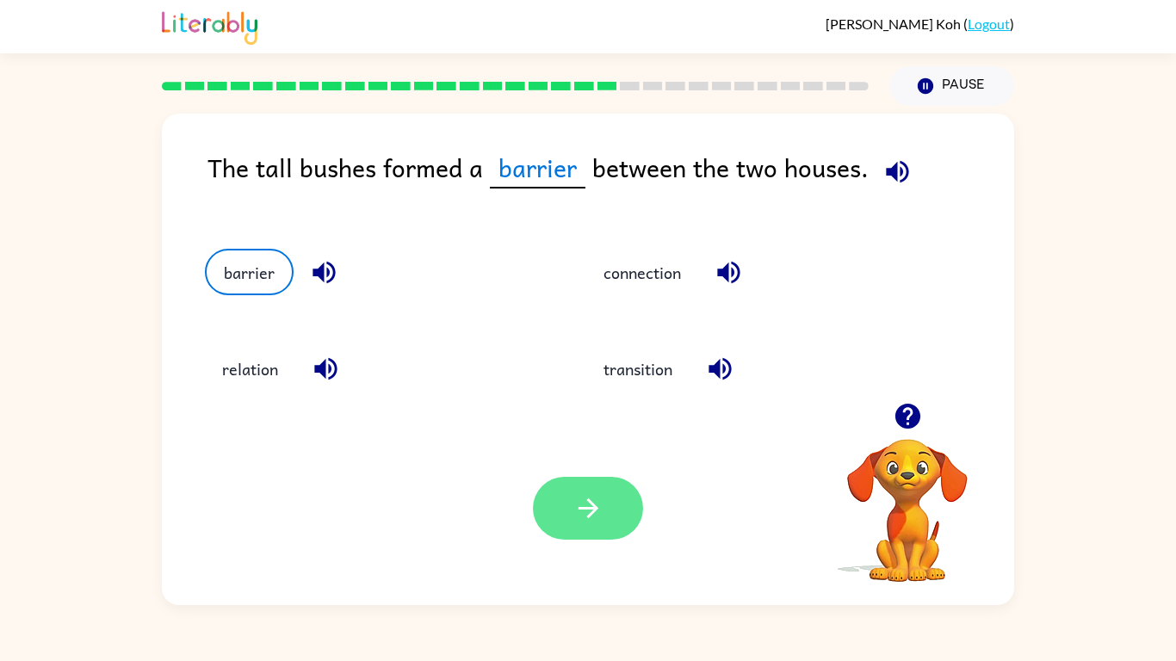
click at [600, 515] on icon "button" at bounding box center [588, 508] width 30 height 30
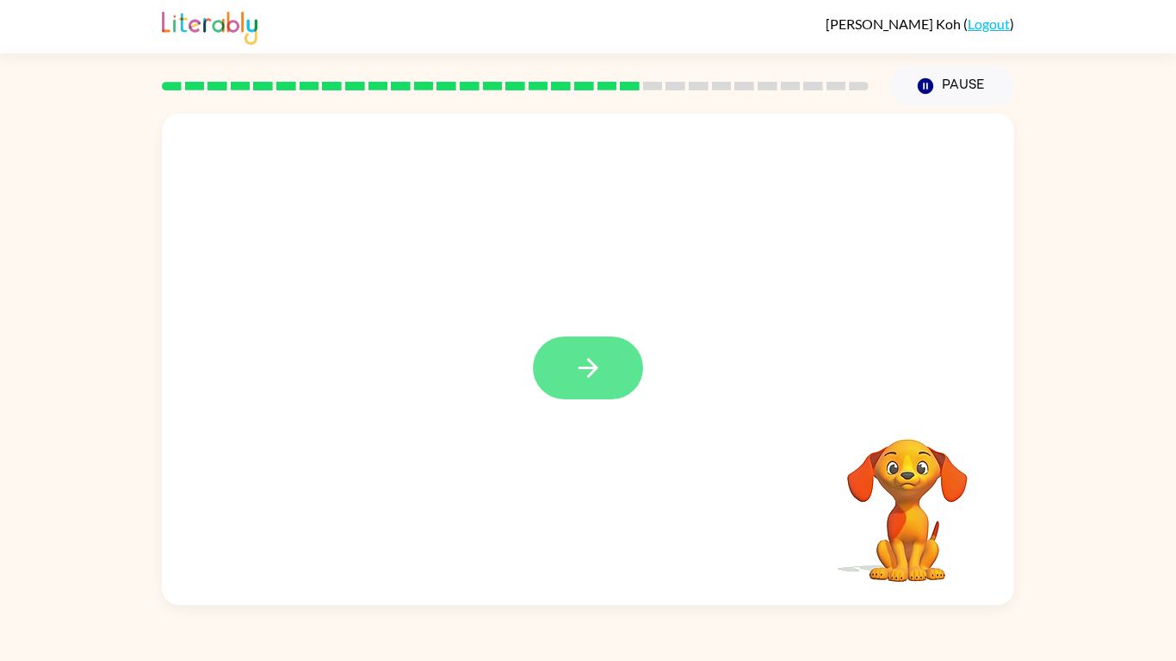
click at [608, 381] on button "button" at bounding box center [588, 368] width 110 height 63
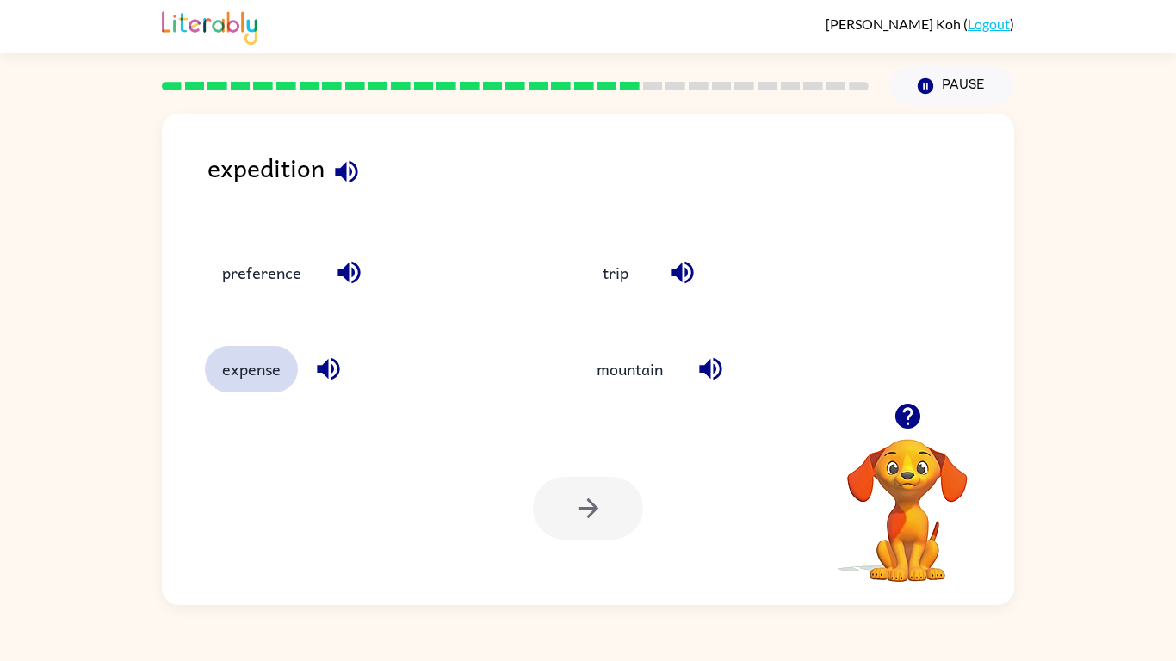
click at [239, 376] on button "expense" at bounding box center [251, 369] width 93 height 46
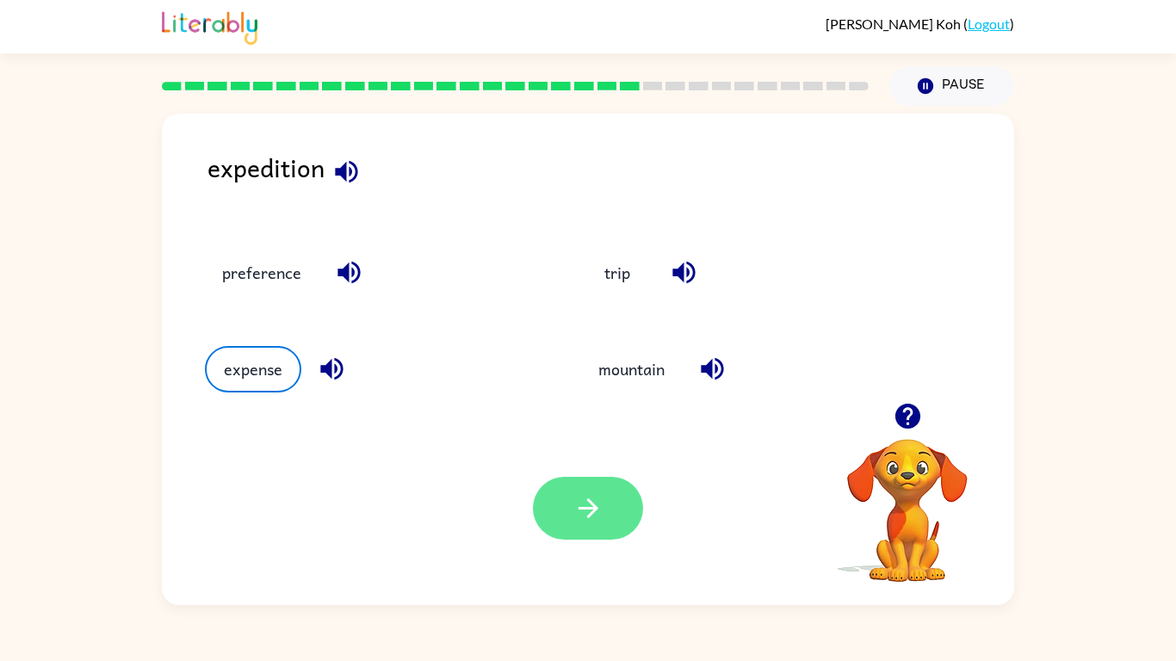
click at [617, 487] on button "button" at bounding box center [588, 508] width 110 height 63
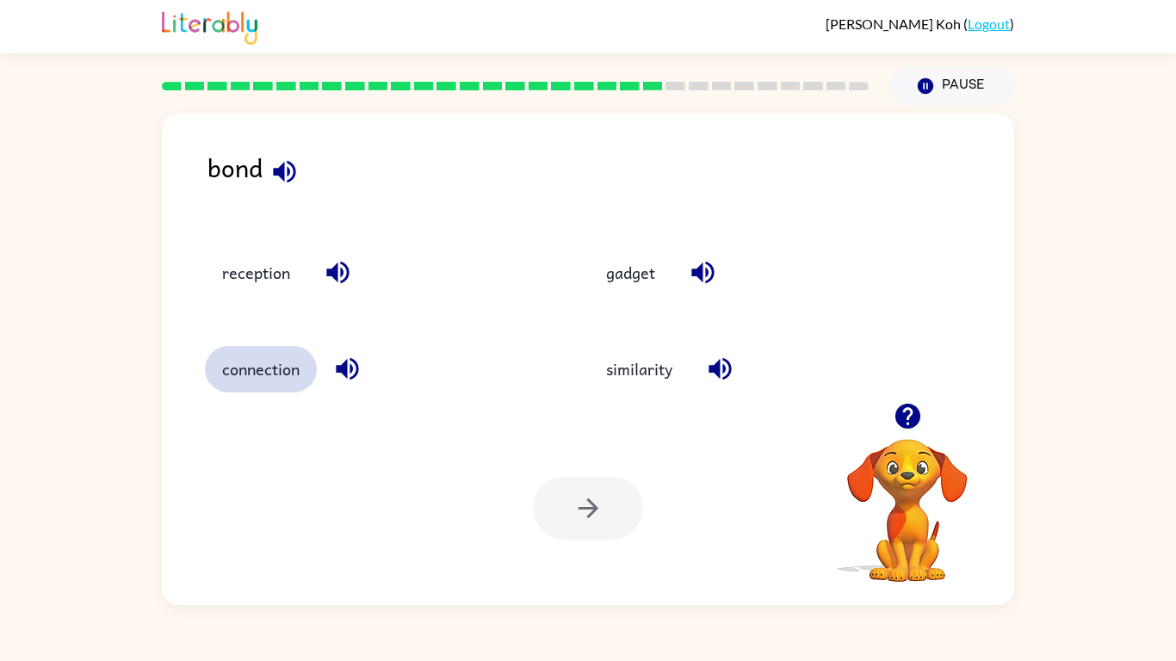
click at [269, 389] on button "connection" at bounding box center [261, 369] width 112 height 46
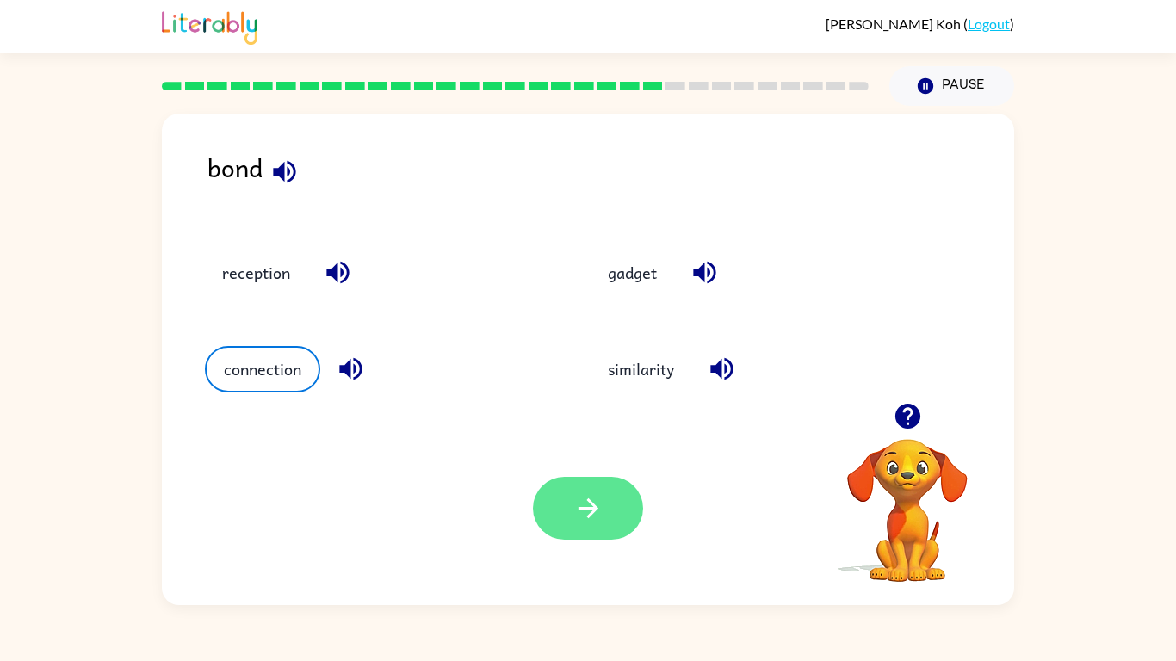
click at [578, 523] on icon "button" at bounding box center [588, 508] width 30 height 30
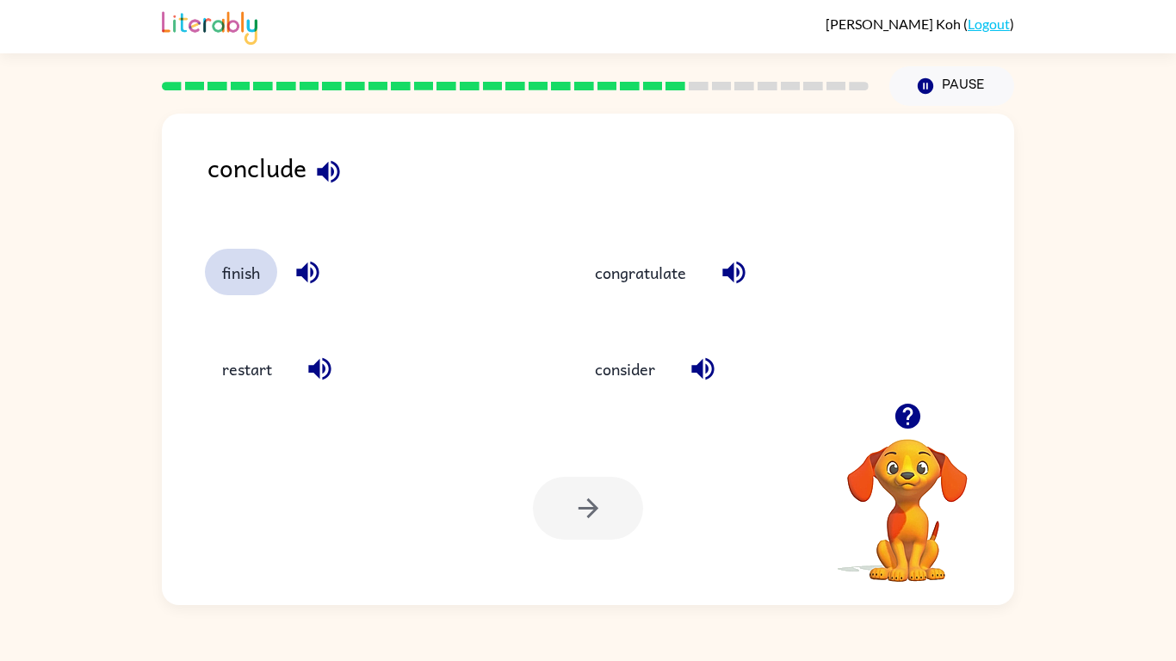
click at [240, 268] on button "finish" at bounding box center [241, 272] width 72 height 46
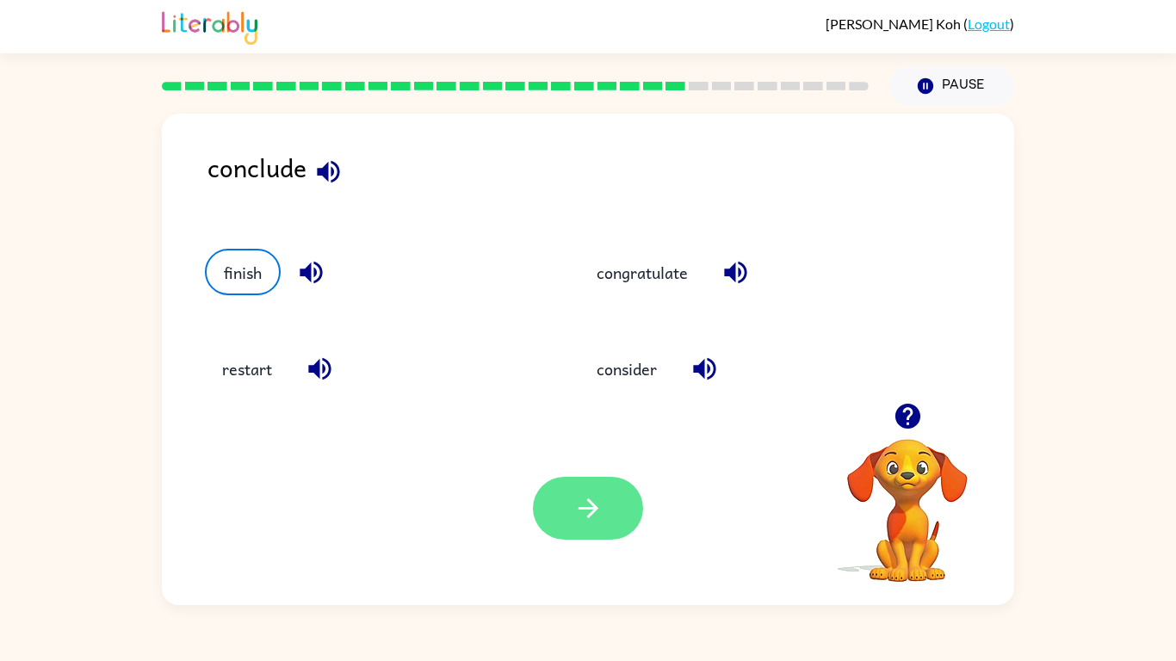
click at [577, 504] on icon "button" at bounding box center [588, 508] width 30 height 30
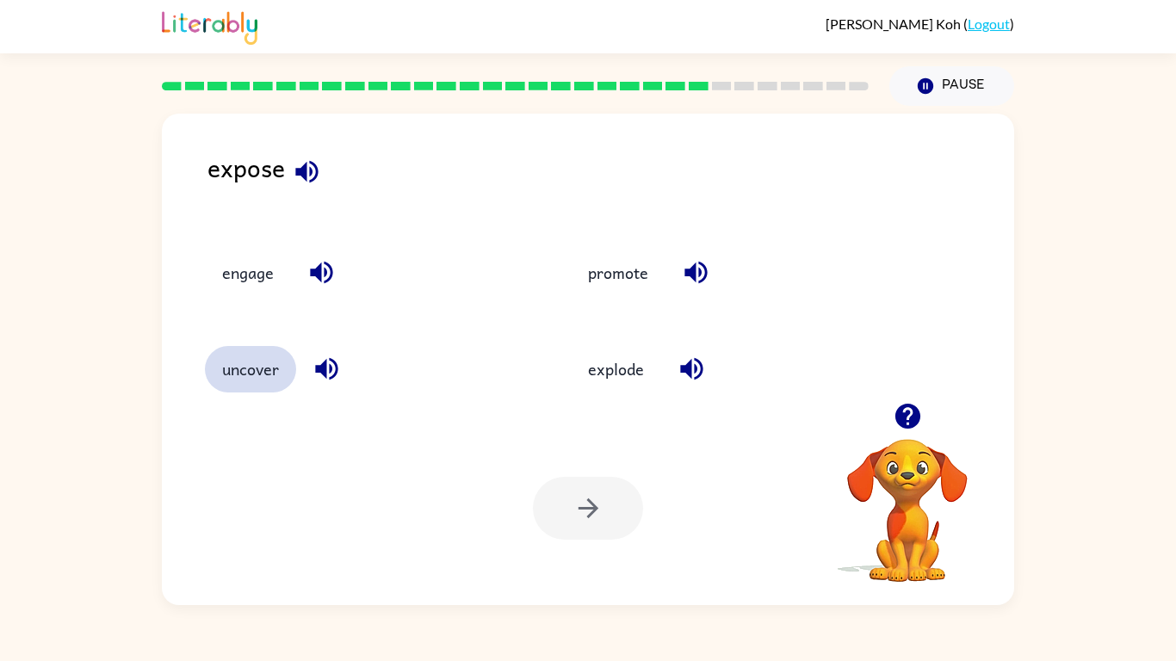
click at [261, 368] on button "uncover" at bounding box center [250, 369] width 91 height 46
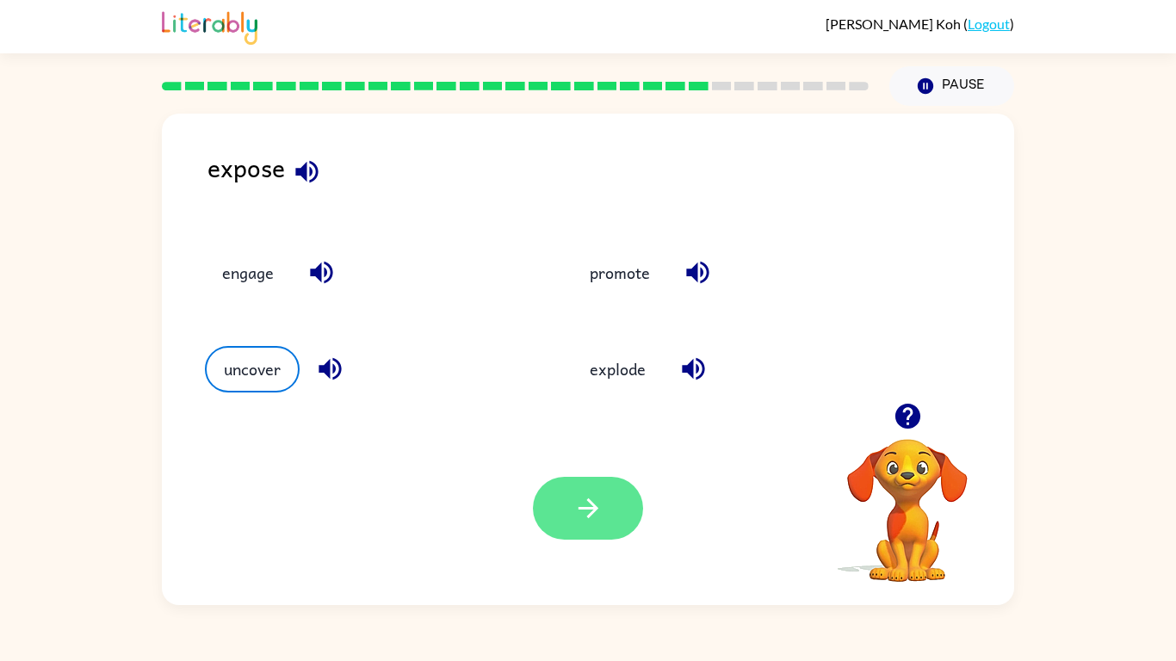
click at [570, 514] on button "button" at bounding box center [588, 508] width 110 height 63
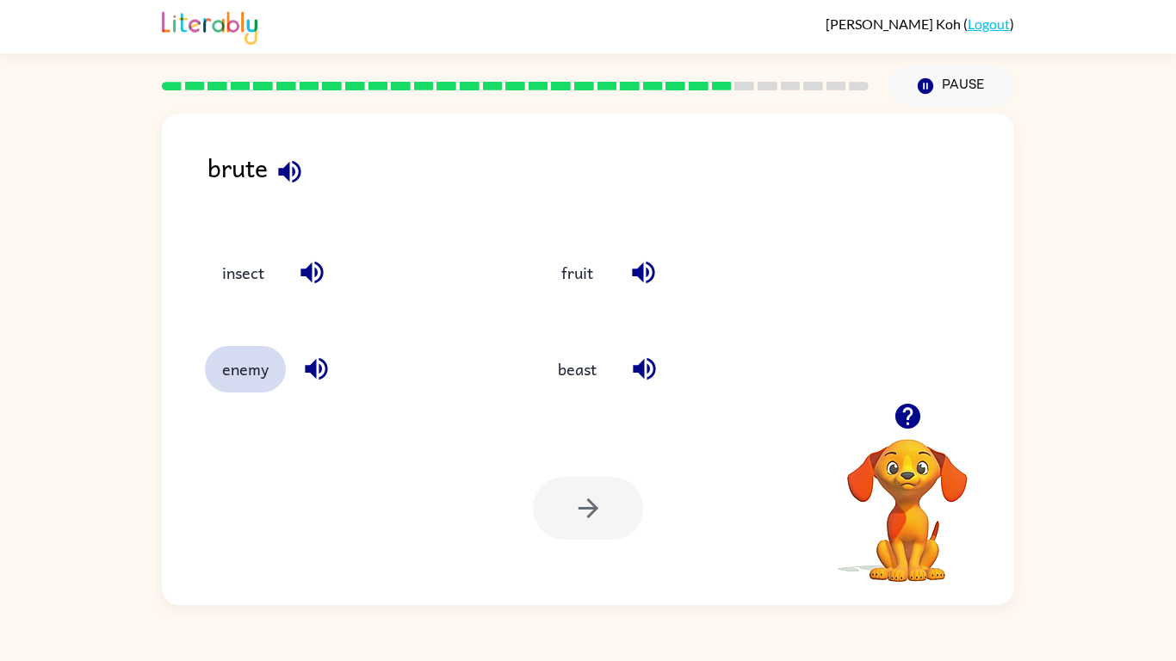
click at [244, 383] on button "enemy" at bounding box center [245, 369] width 81 height 46
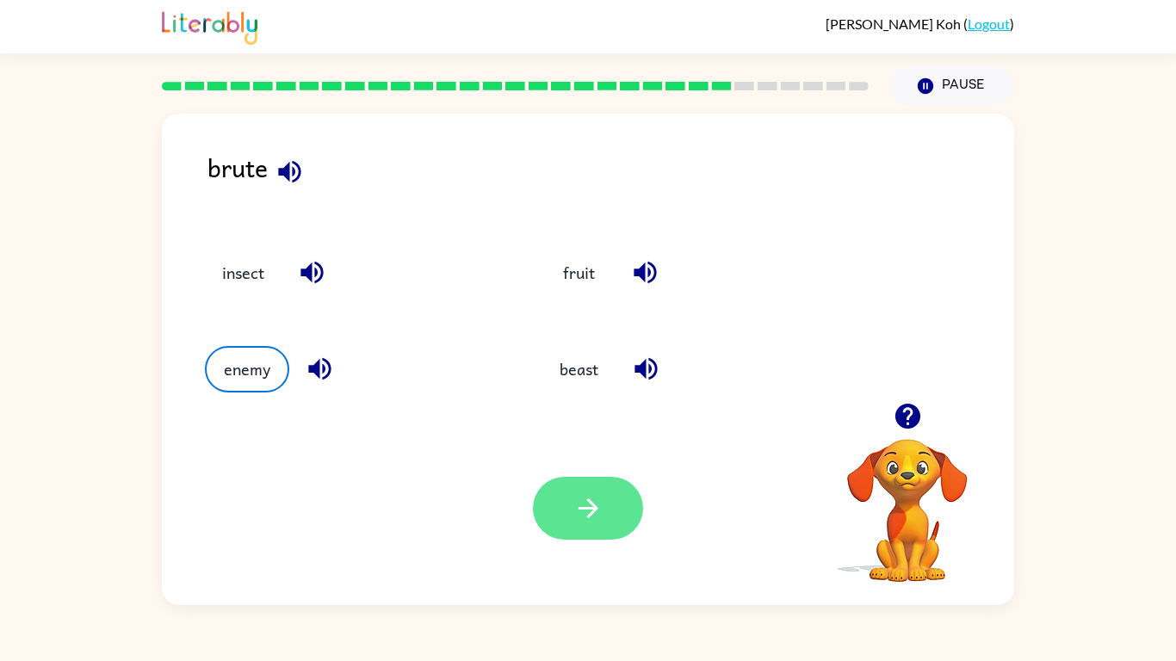
click at [579, 521] on icon "button" at bounding box center [588, 508] width 30 height 30
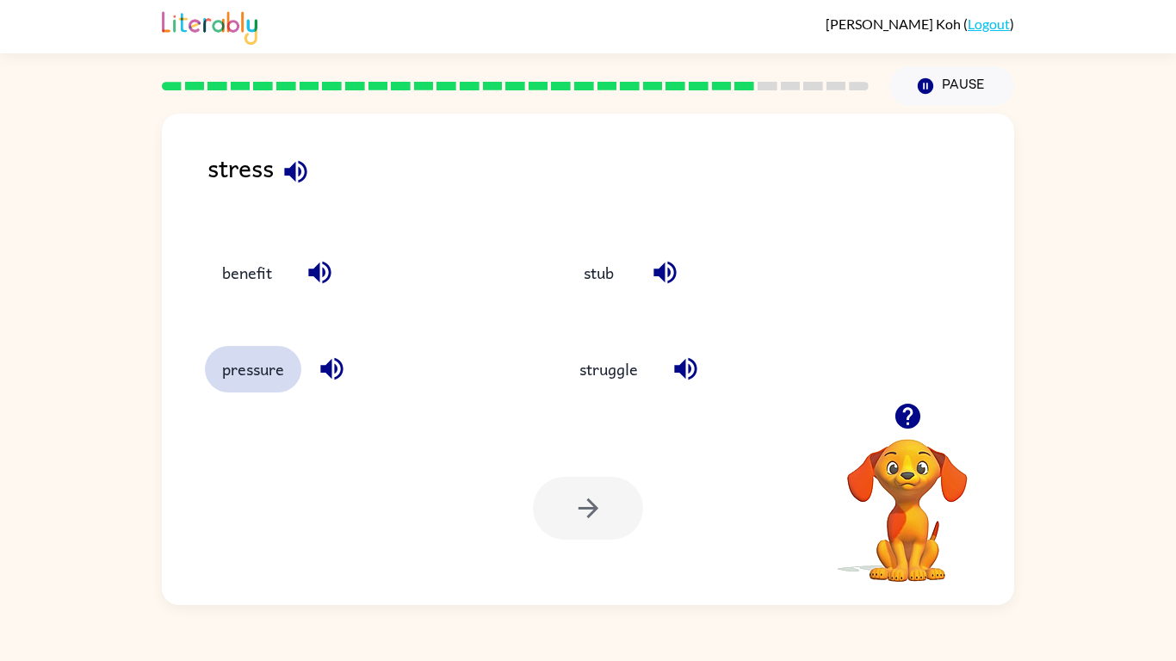
click at [251, 379] on button "pressure" at bounding box center [253, 369] width 96 height 46
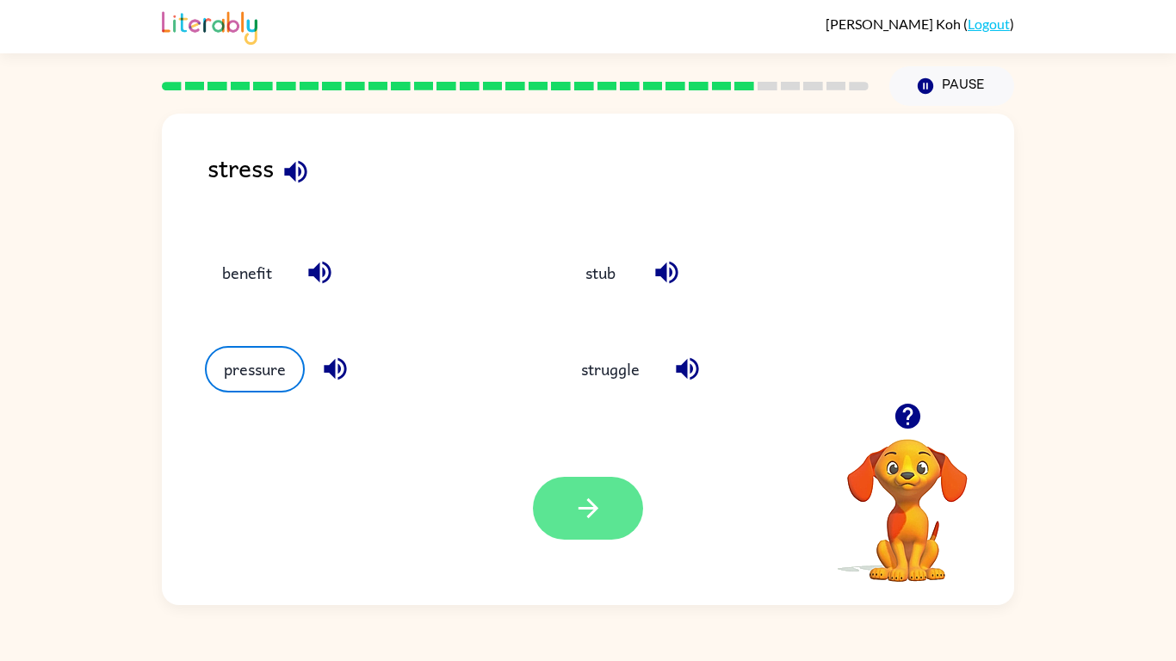
click at [571, 518] on button "button" at bounding box center [588, 508] width 110 height 63
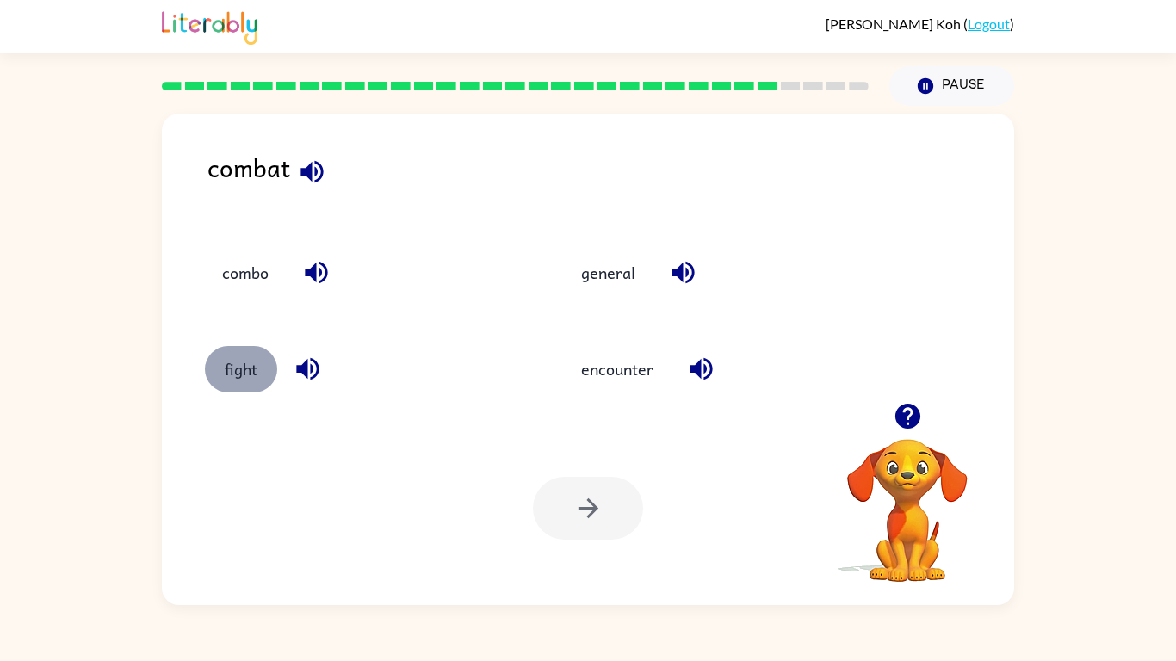
click at [247, 363] on button "fight" at bounding box center [241, 369] width 72 height 46
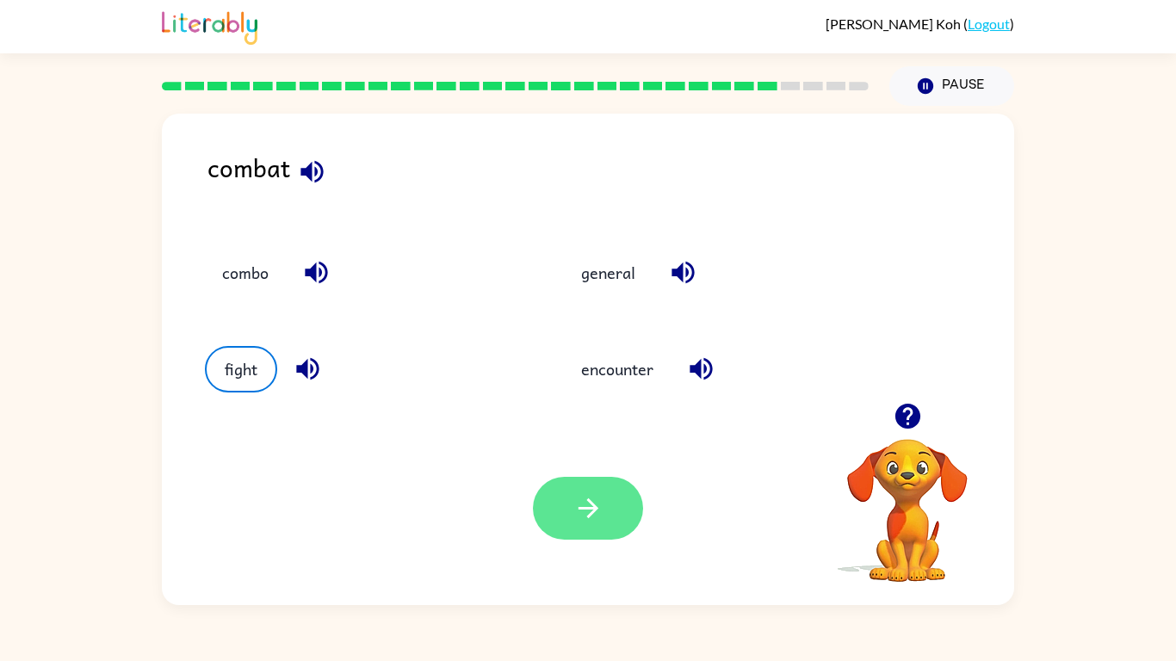
click at [563, 496] on button "button" at bounding box center [588, 508] width 110 height 63
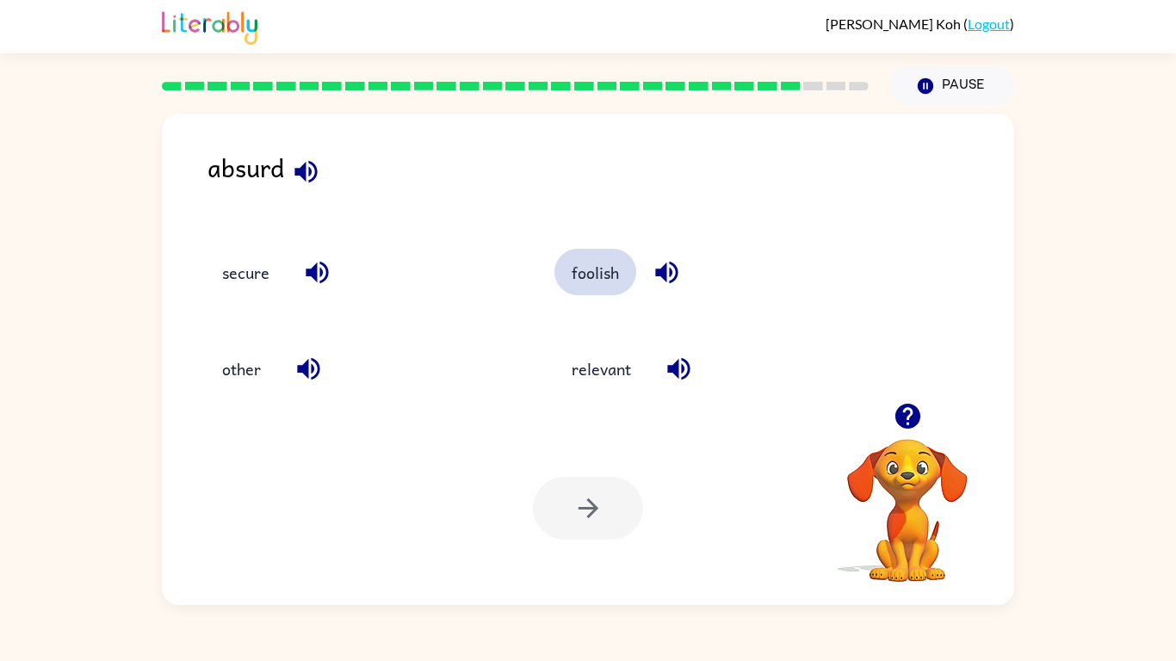
click at [567, 282] on button "foolish" at bounding box center [595, 272] width 82 height 46
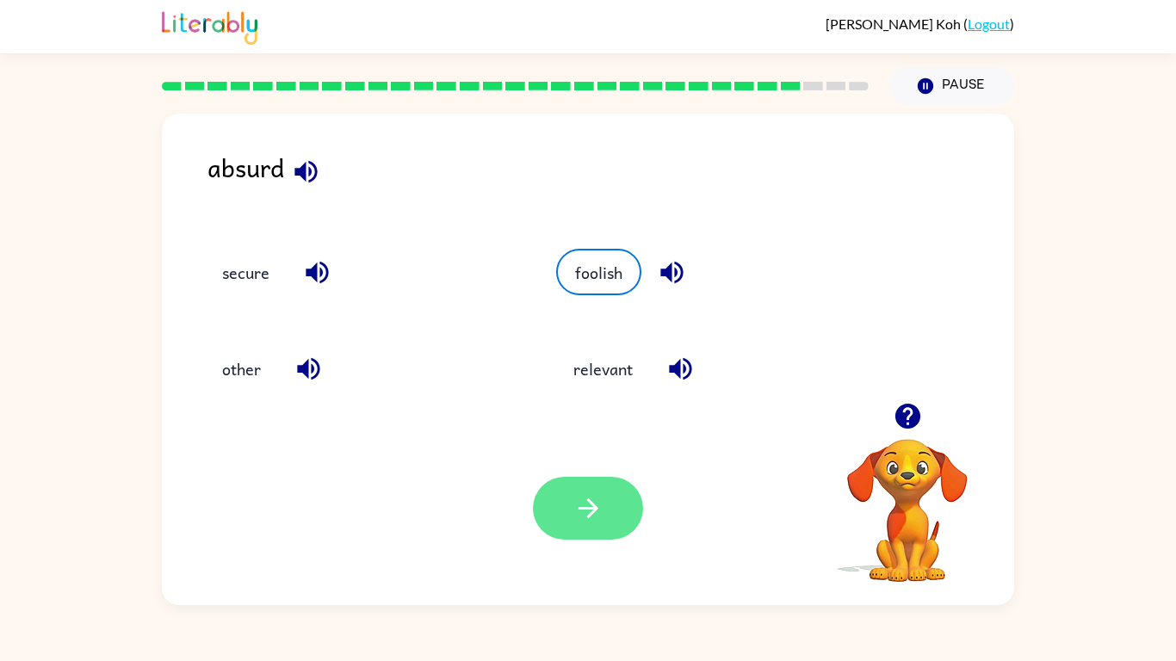
click at [573, 515] on icon "button" at bounding box center [588, 508] width 30 height 30
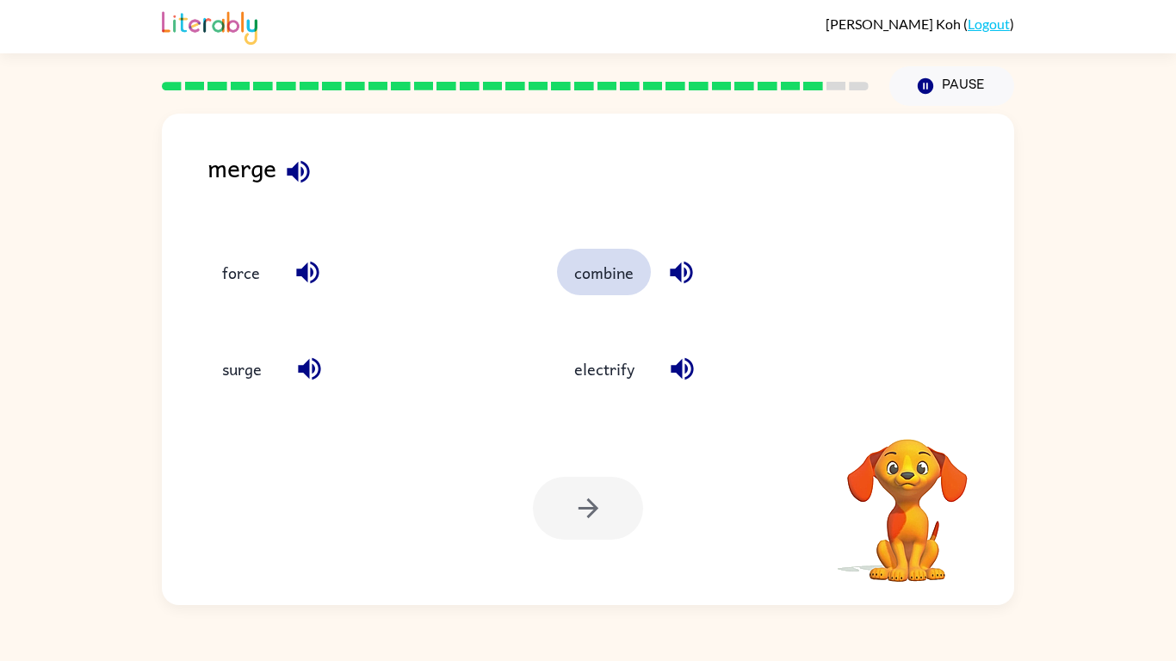
click at [599, 260] on button "combine" at bounding box center [604, 272] width 94 height 46
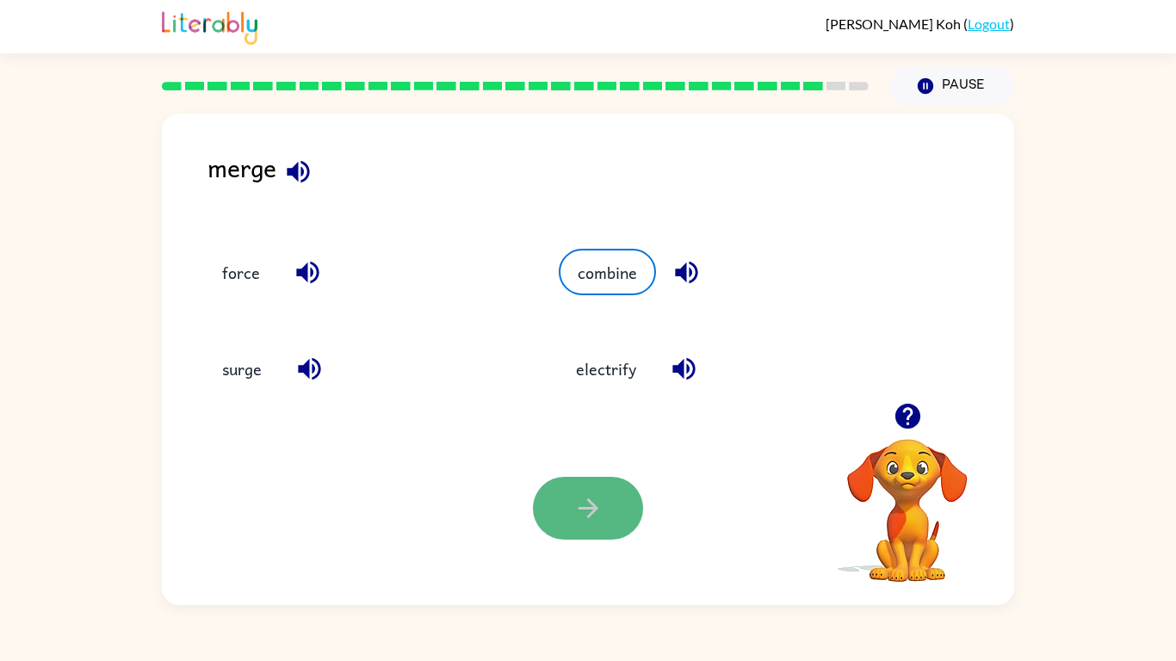
click at [615, 492] on button "button" at bounding box center [588, 508] width 110 height 63
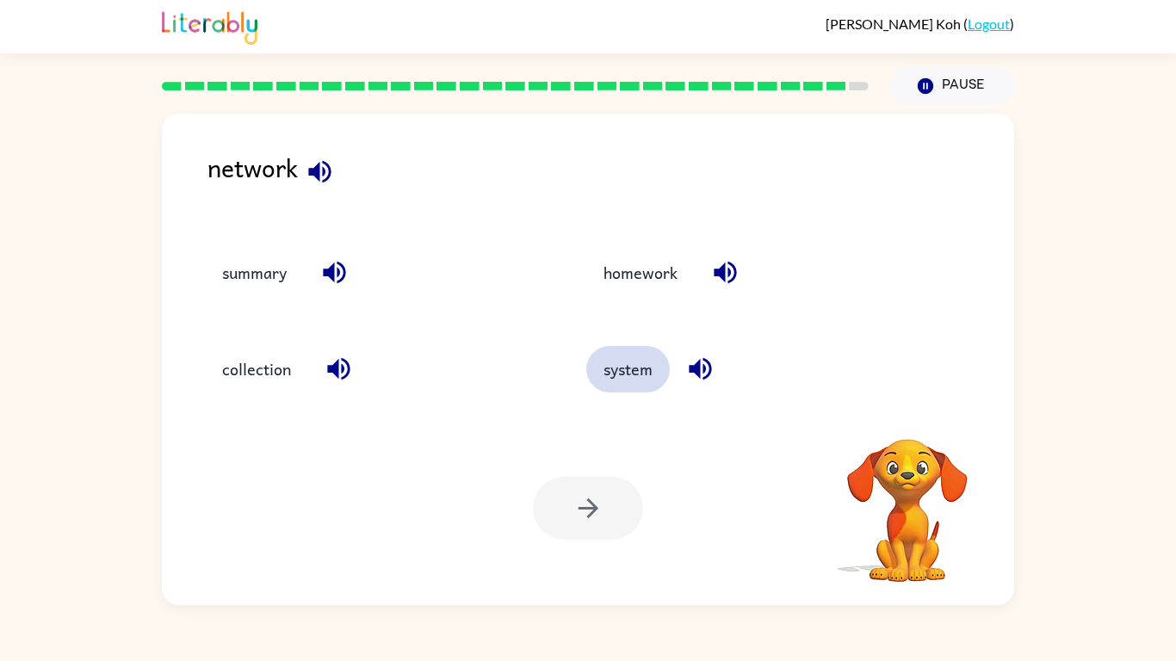
click at [653, 361] on button "system" at bounding box center [628, 369] width 84 height 46
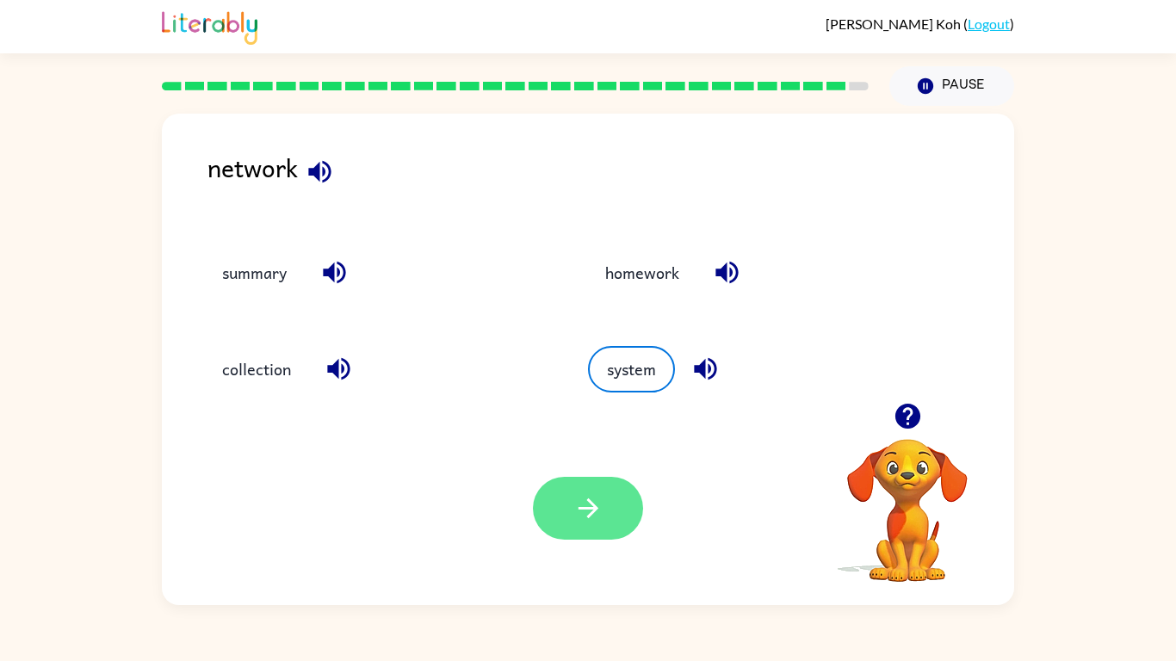
click at [609, 492] on button "button" at bounding box center [588, 508] width 110 height 63
